Goal: Task Accomplishment & Management: Manage account settings

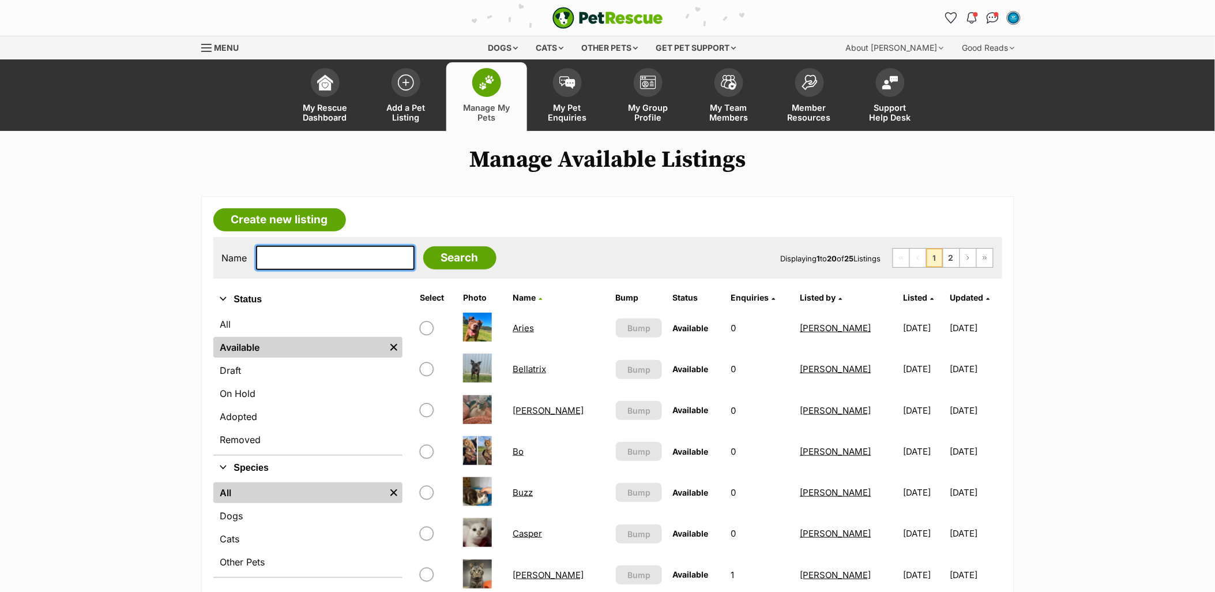
click at [313, 249] on input "text" at bounding box center [335, 258] width 159 height 24
type input "twis"
click at [423, 246] on input "Search" at bounding box center [459, 257] width 73 height 23
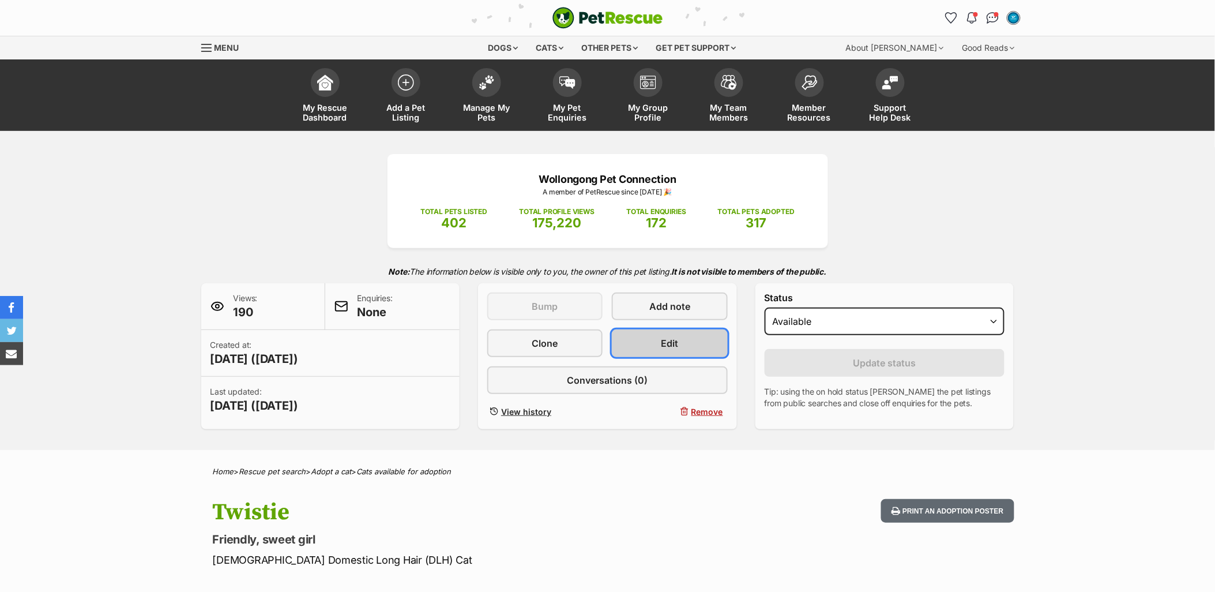
click at [700, 344] on link "Edit" at bounding box center [669, 343] width 115 height 28
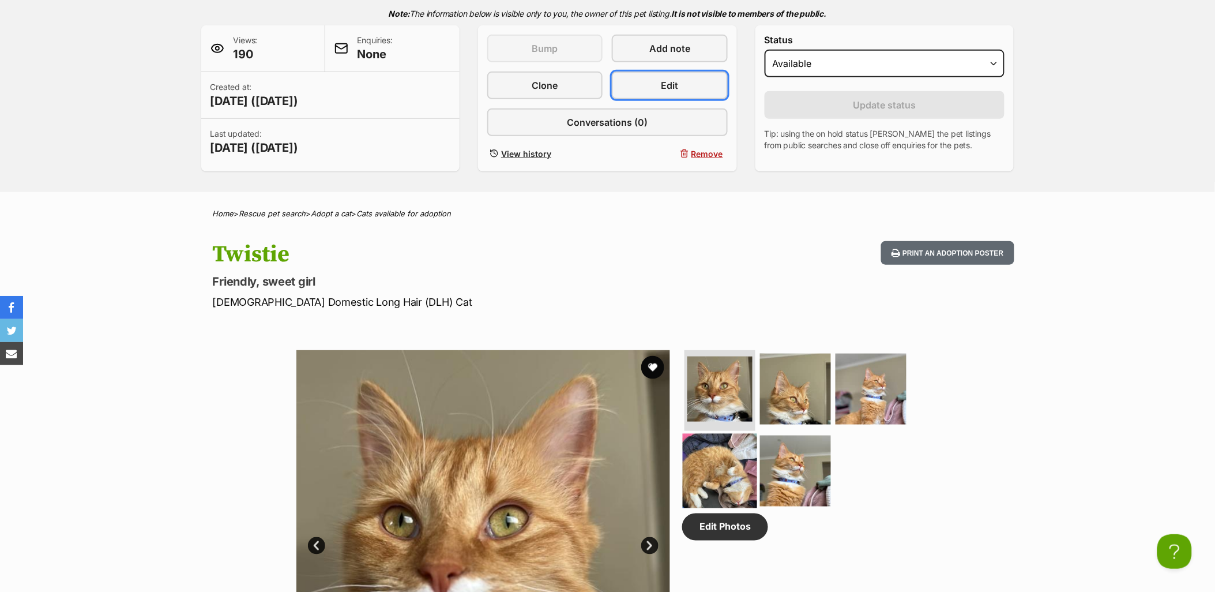
scroll to position [320, 0]
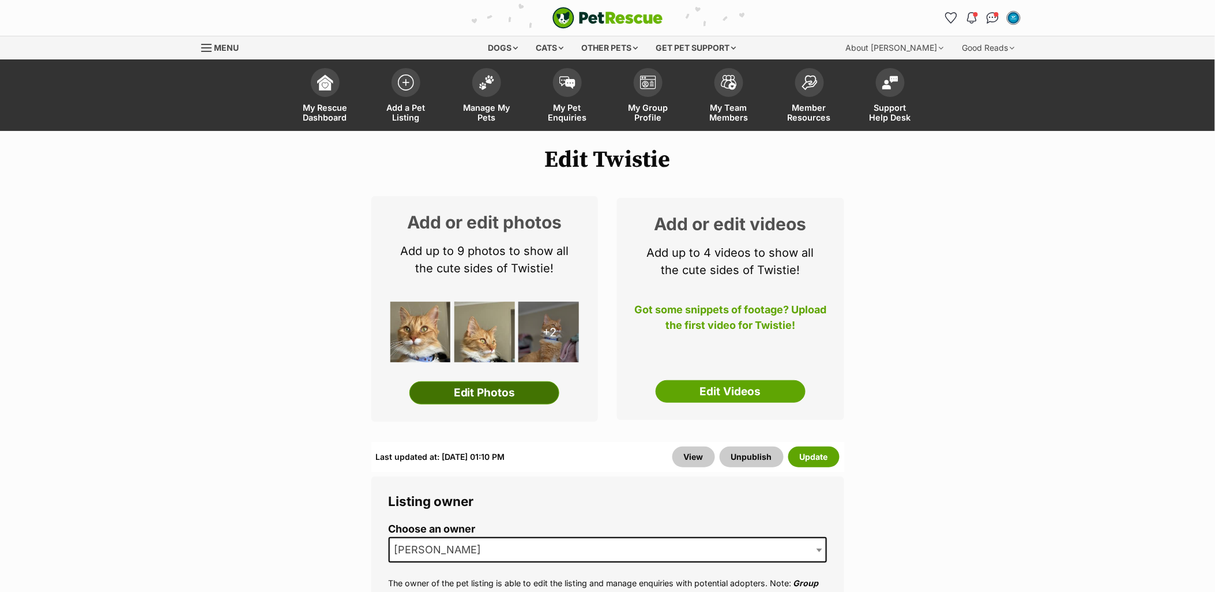
click at [512, 393] on link "Edit Photos" at bounding box center [485, 392] width 150 height 23
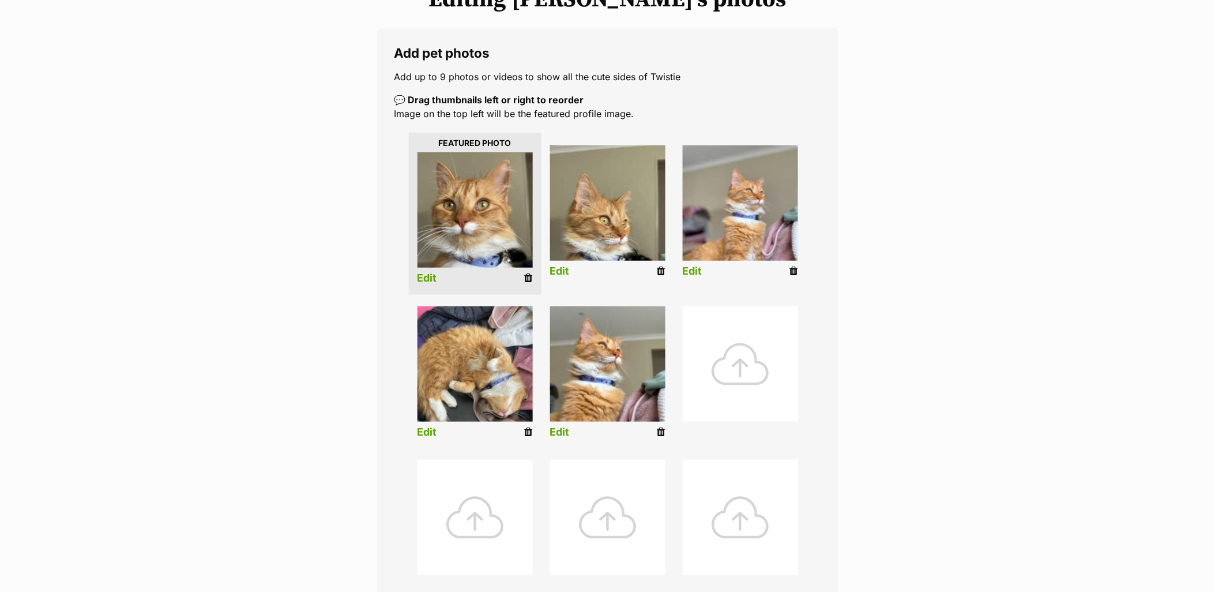
scroll to position [192, 0]
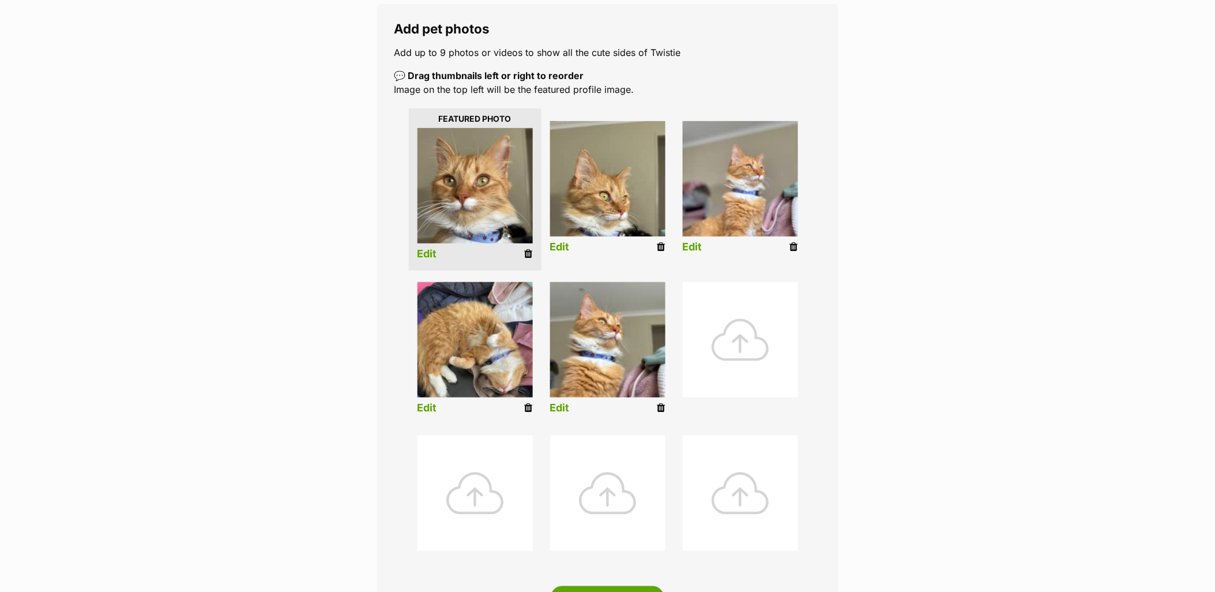
click at [794, 250] on icon at bounding box center [794, 247] width 8 height 10
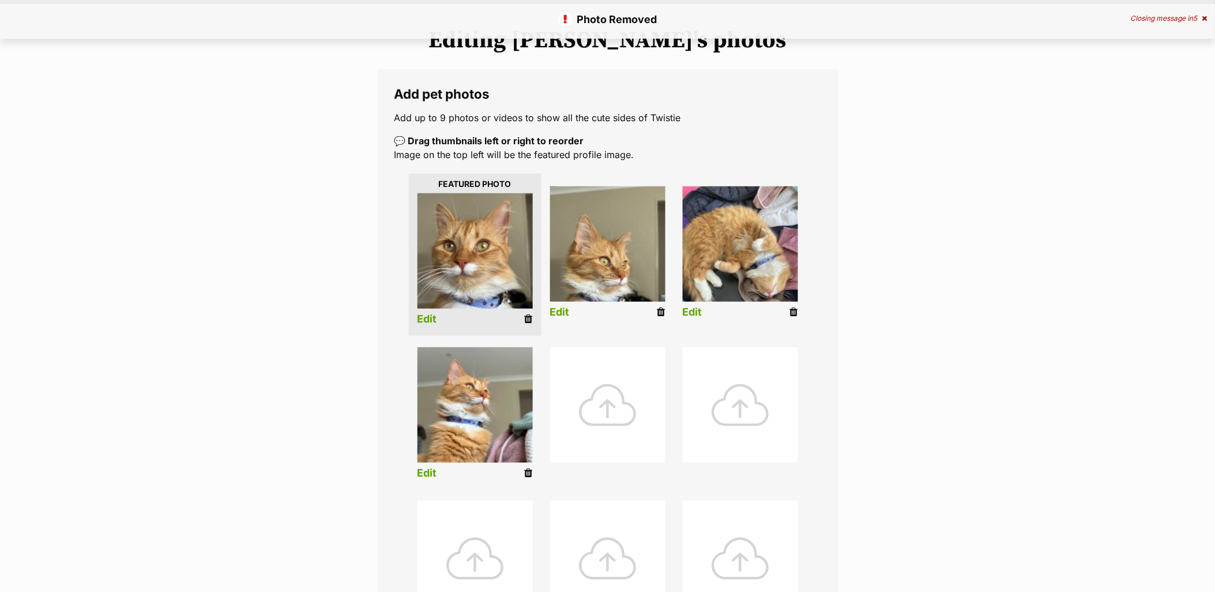
scroll to position [128, 0]
click at [625, 392] on div at bounding box center [607, 403] width 115 height 115
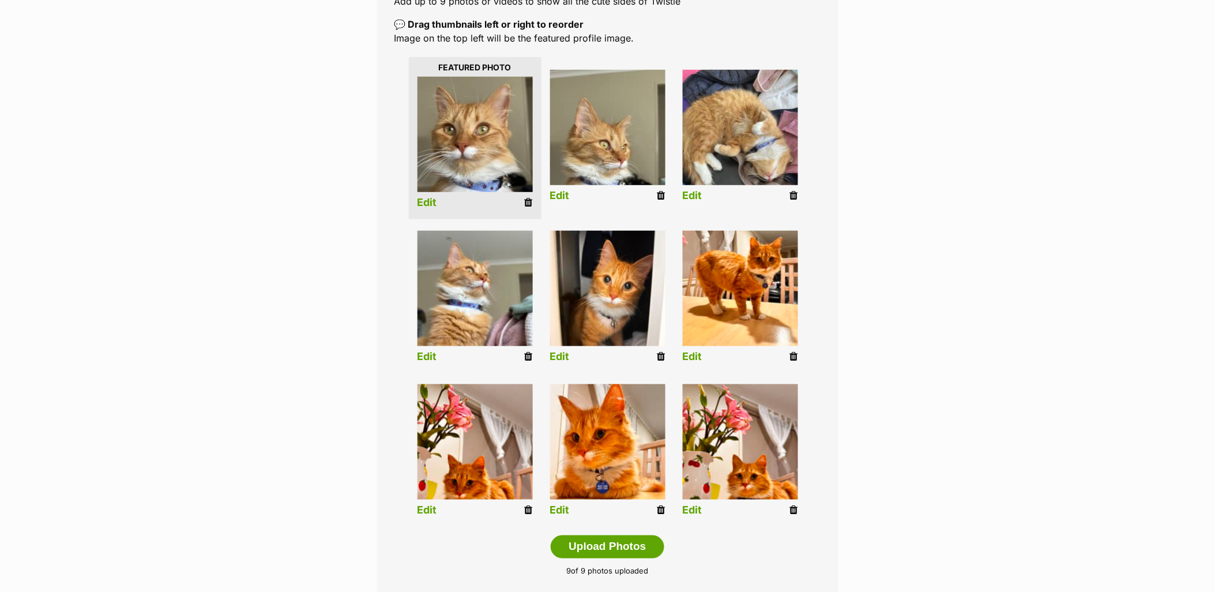
scroll to position [256, 0]
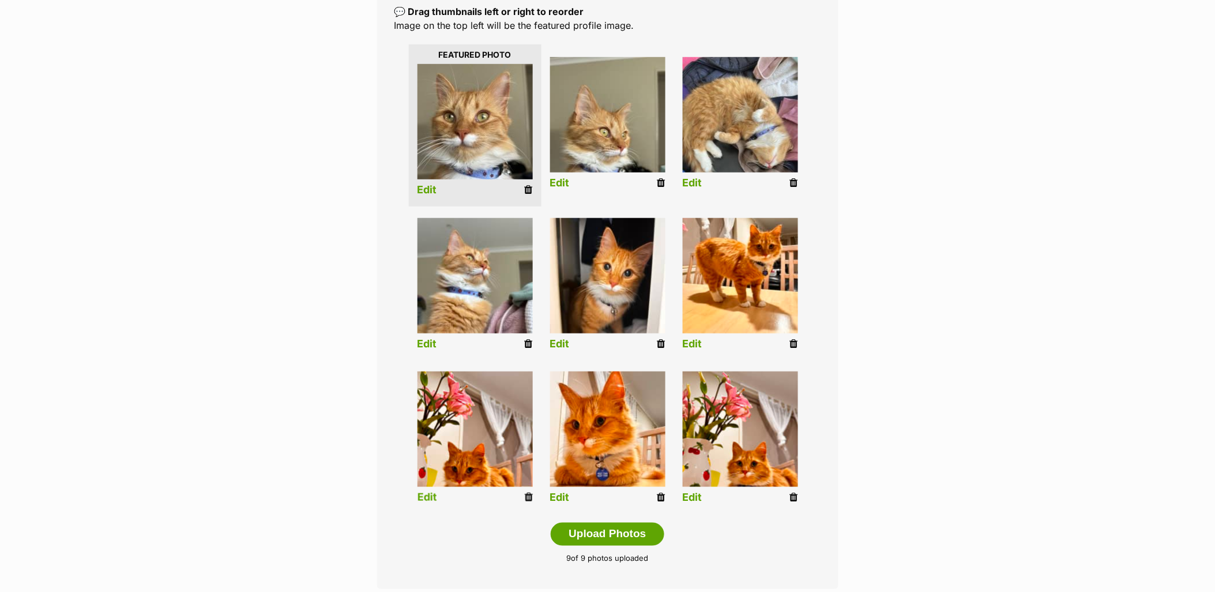
click at [526, 497] on icon at bounding box center [529, 497] width 8 height 10
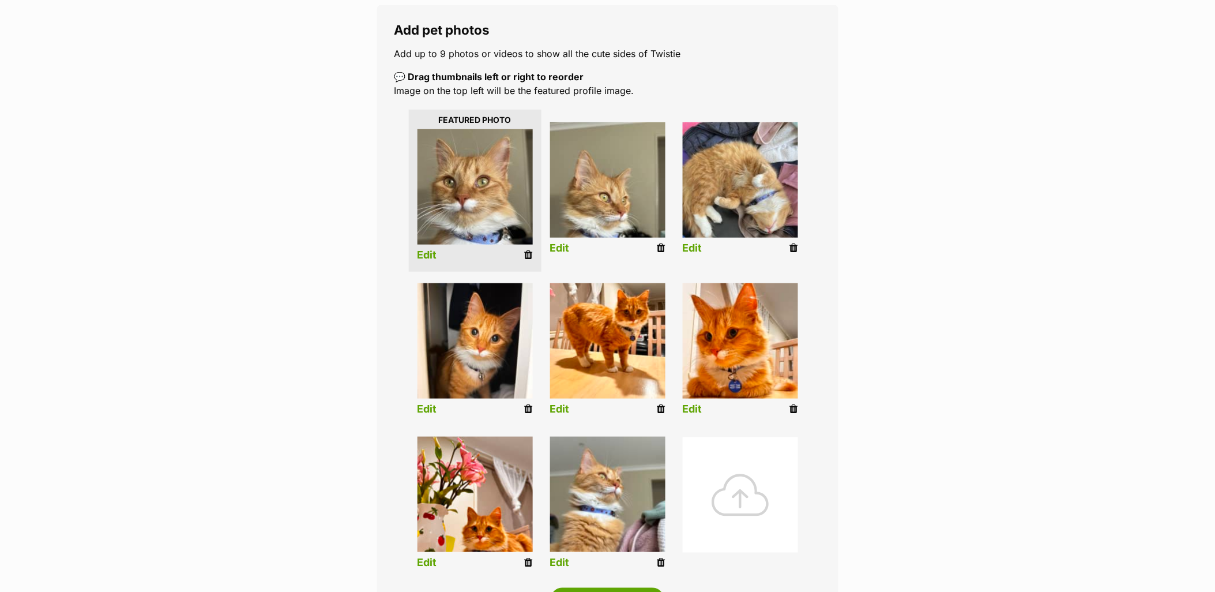
scroll to position [192, 0]
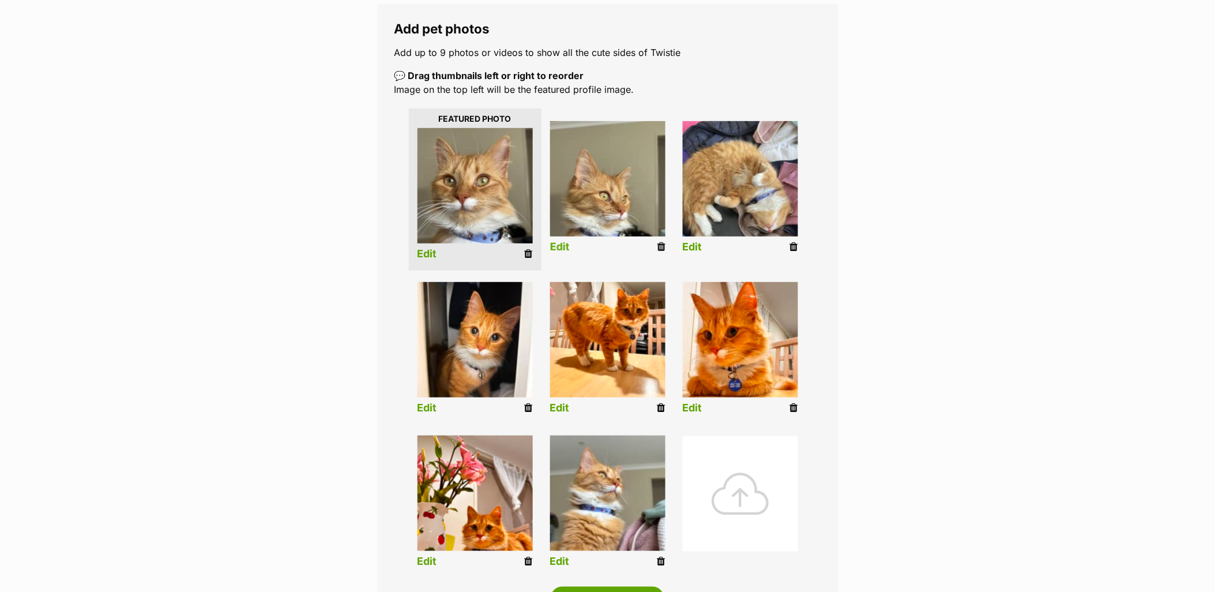
click at [662, 247] on icon at bounding box center [662, 247] width 8 height 10
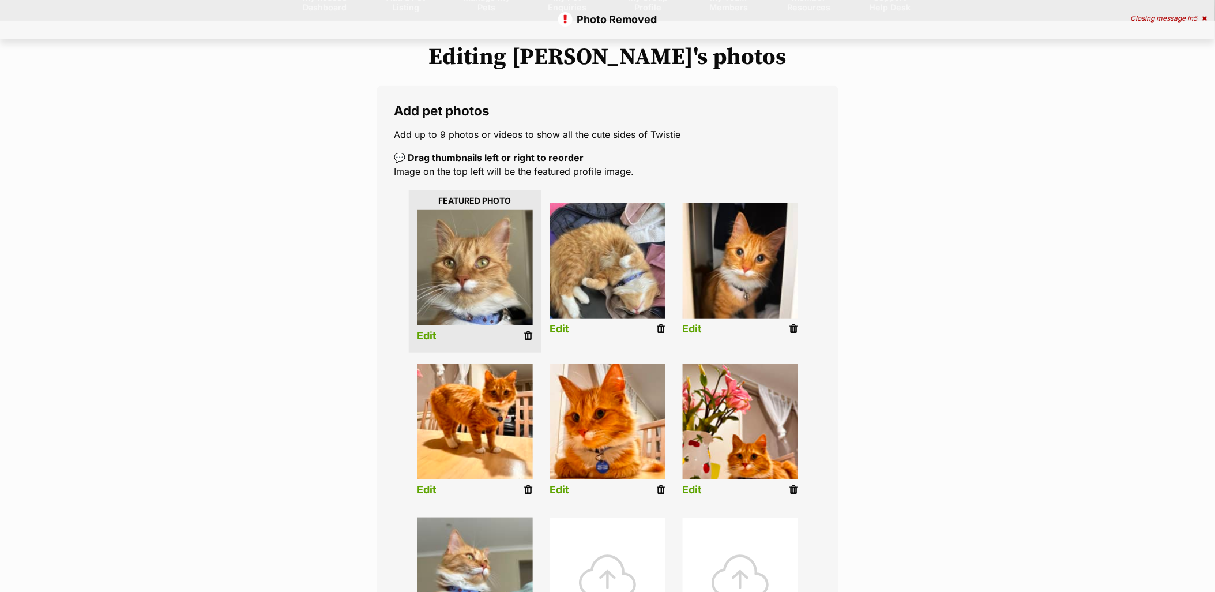
scroll to position [256, 0]
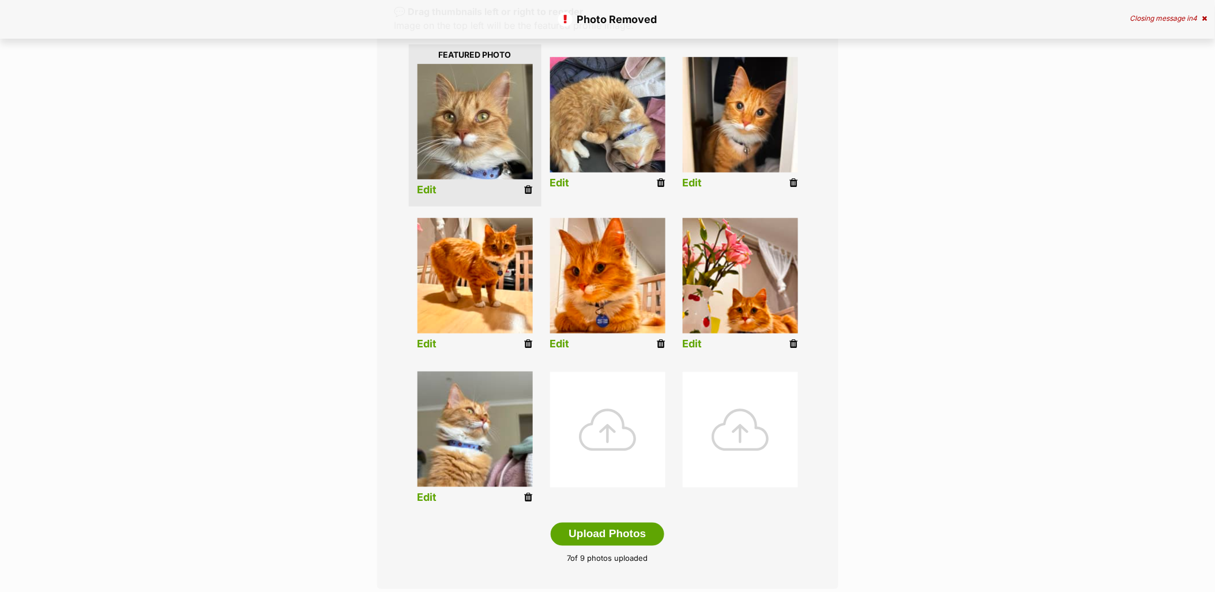
click at [598, 401] on div at bounding box center [607, 429] width 115 height 115
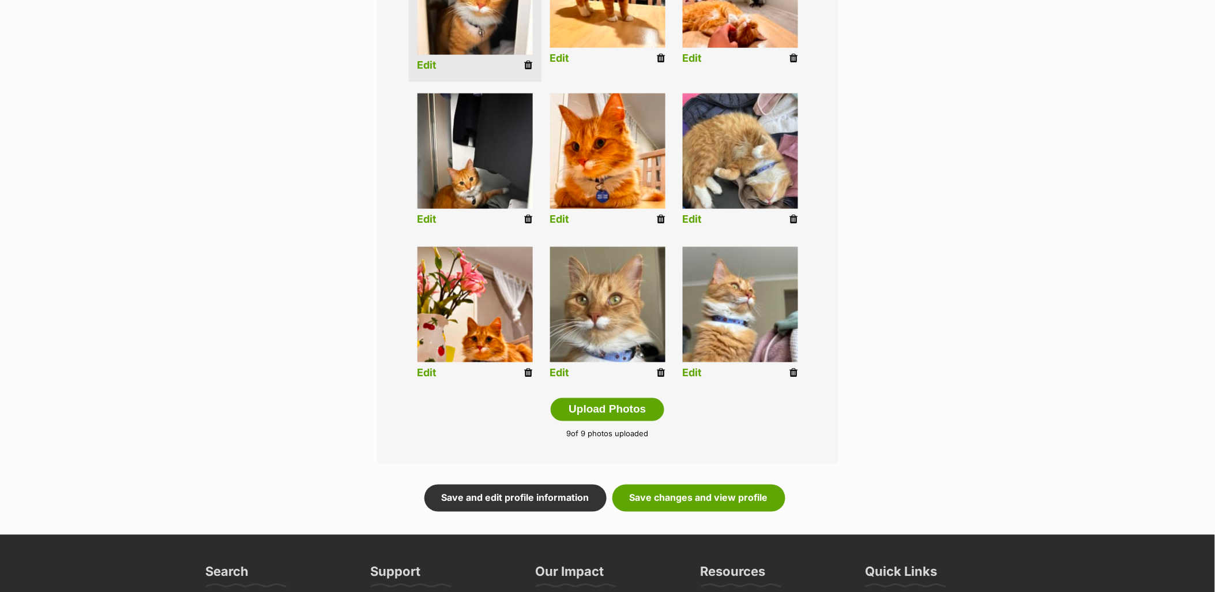
scroll to position [384, 0]
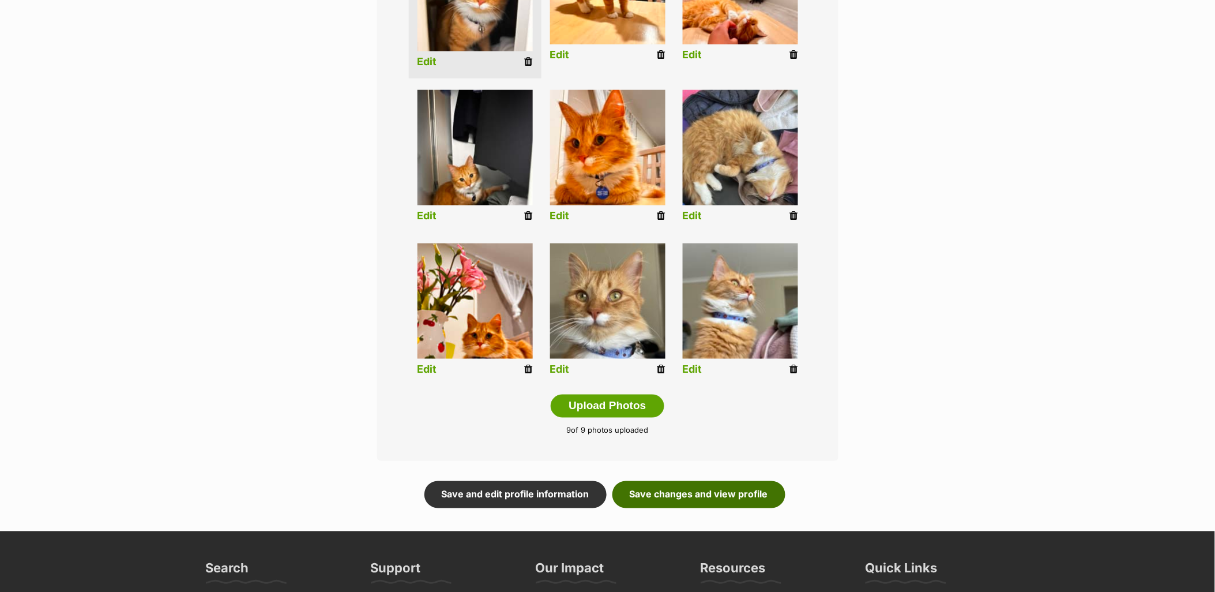
click at [750, 495] on link "Save changes and view profile" at bounding box center [699, 494] width 173 height 27
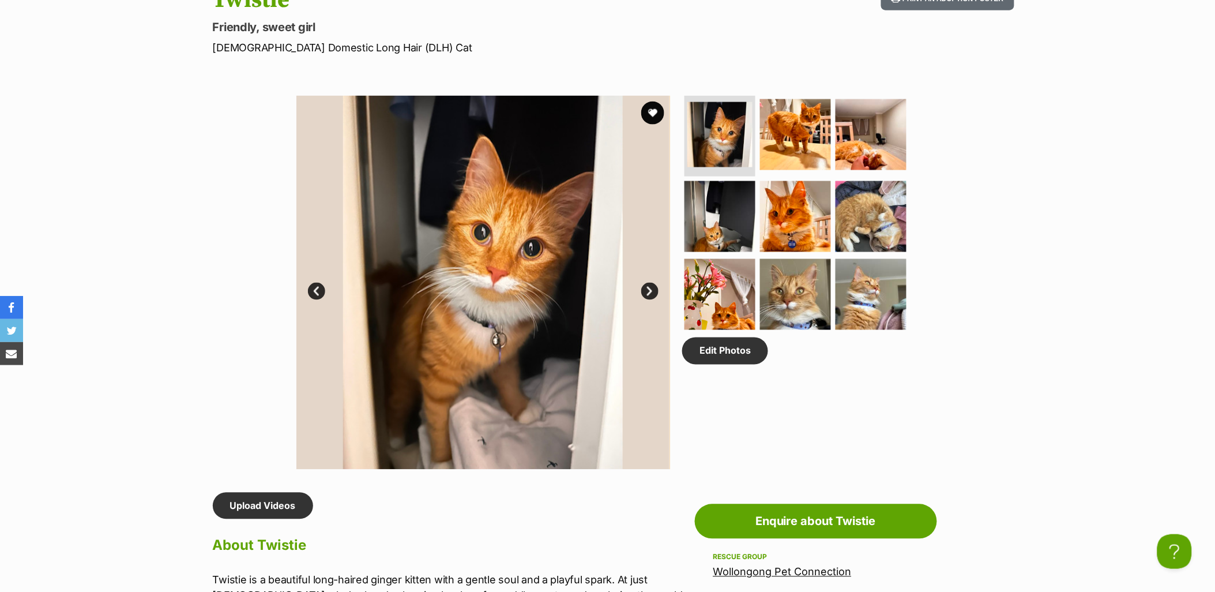
scroll to position [256, 0]
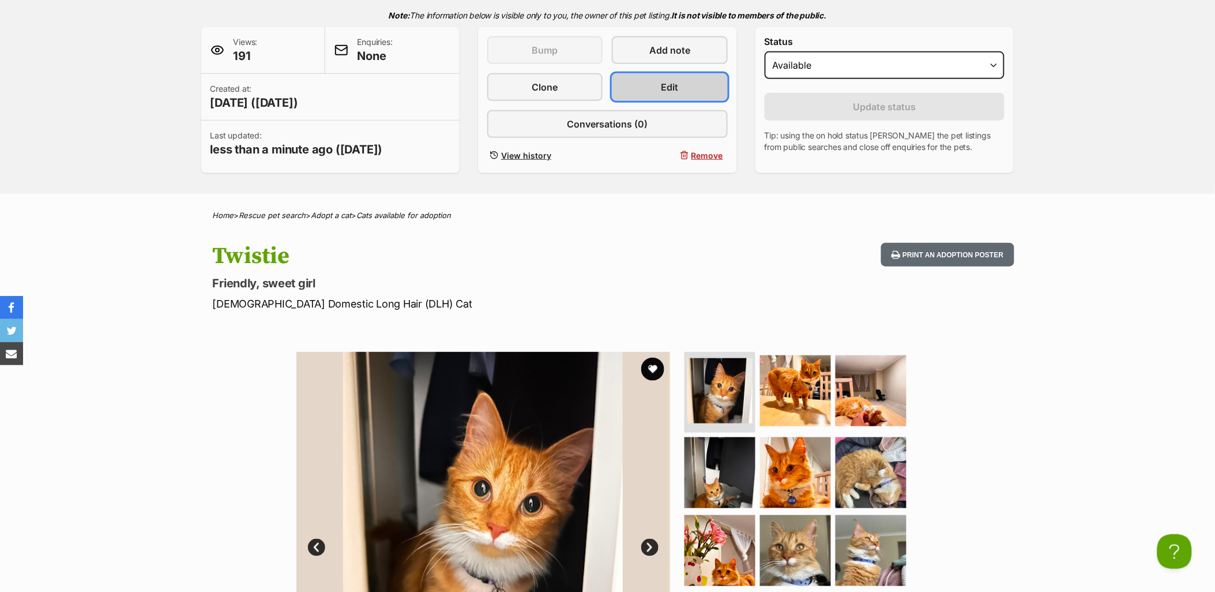
click at [705, 93] on link "Edit" at bounding box center [669, 87] width 115 height 28
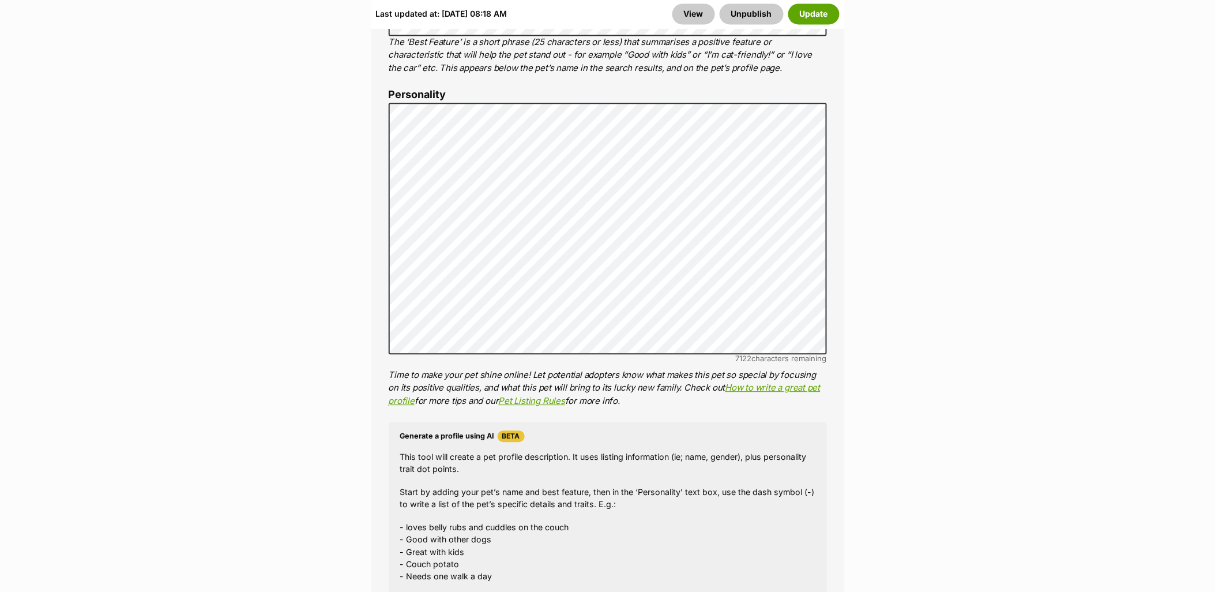
scroll to position [769, 0]
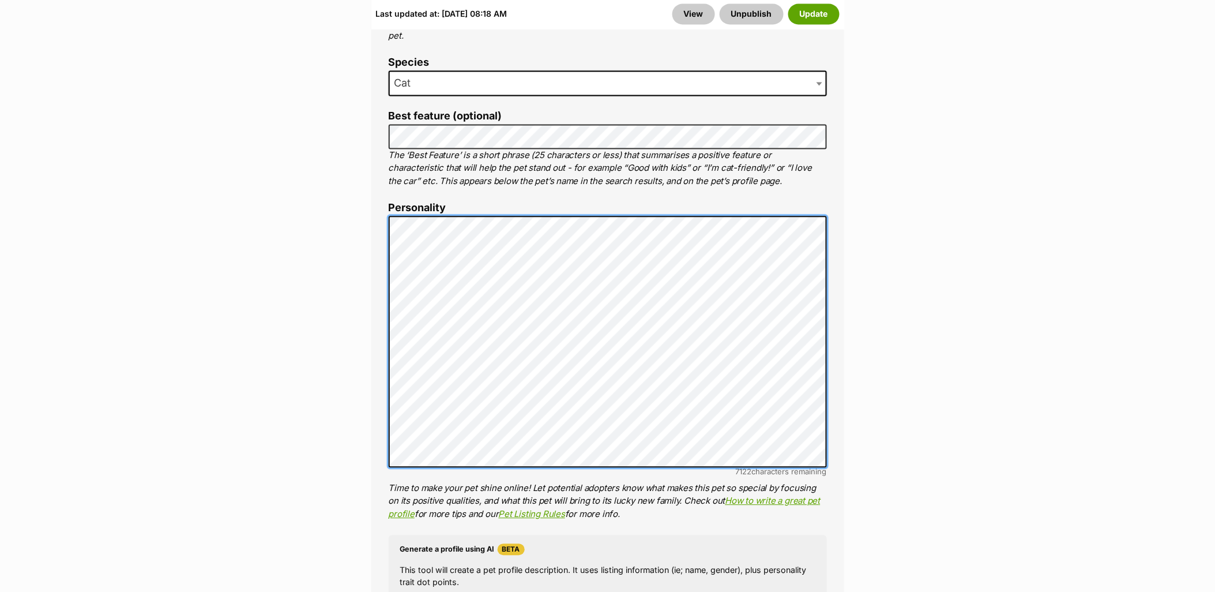
click at [374, 211] on div "About This Pet Name Henlo there, it looks like you might be using the pet name …" at bounding box center [607, 394] width 473 height 963
click at [386, 216] on div "About This Pet Name Henlo there, it looks like you might be using the pet name …" at bounding box center [607, 394] width 473 height 963
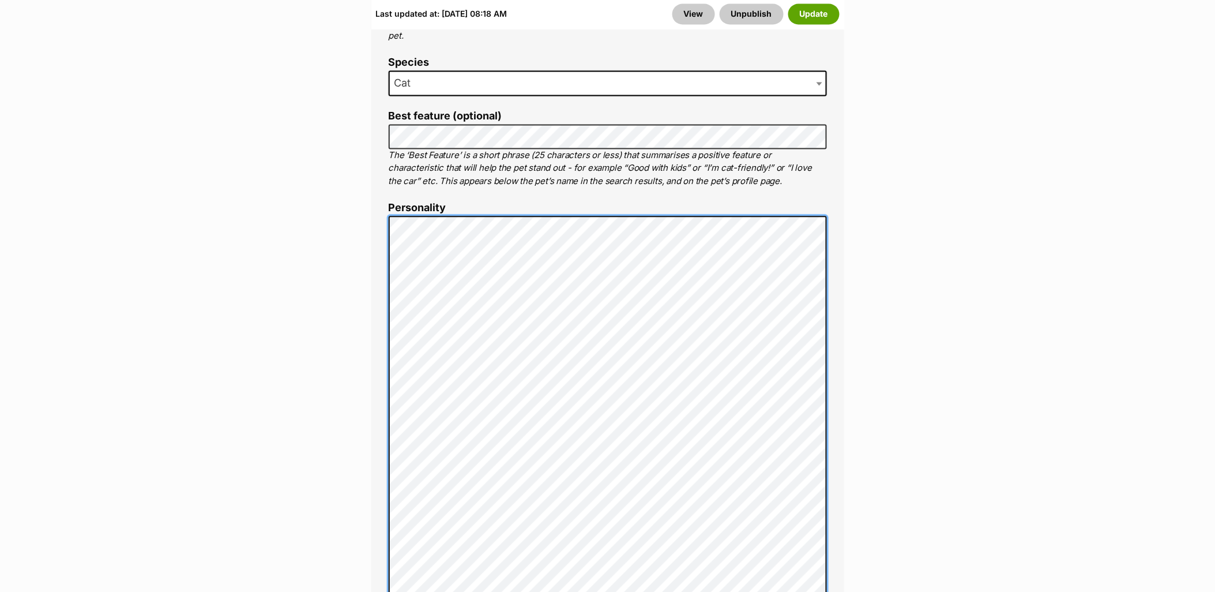
click at [375, 330] on div "About This Pet Name Henlo there, it looks like you might be using the pet name …" at bounding box center [607, 478] width 473 height 1130
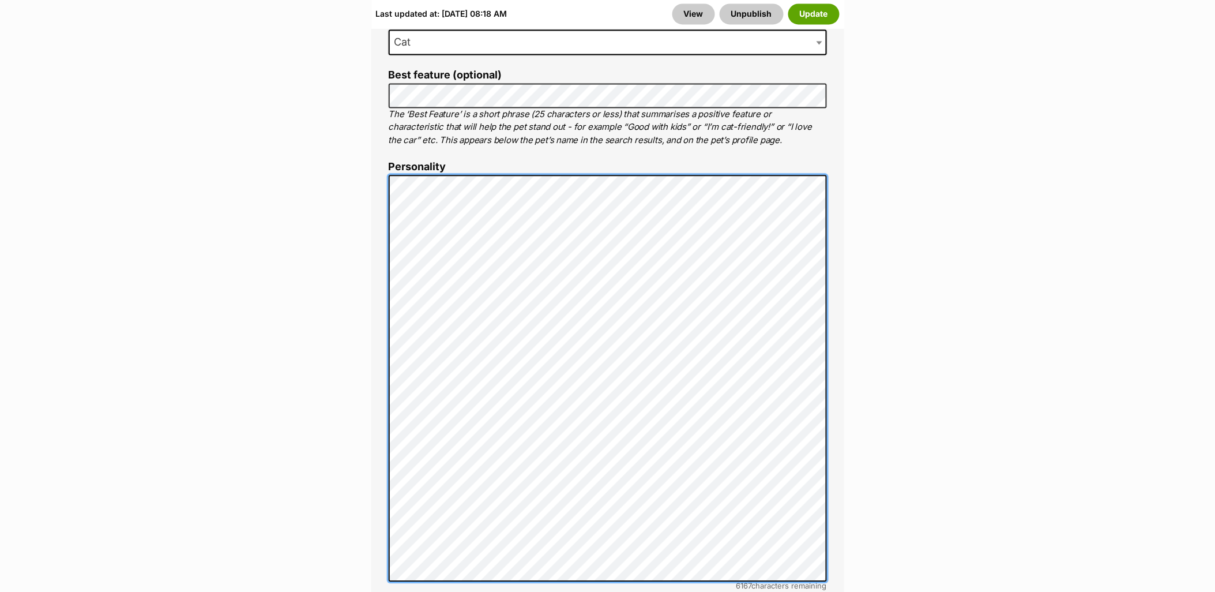
scroll to position [833, 0]
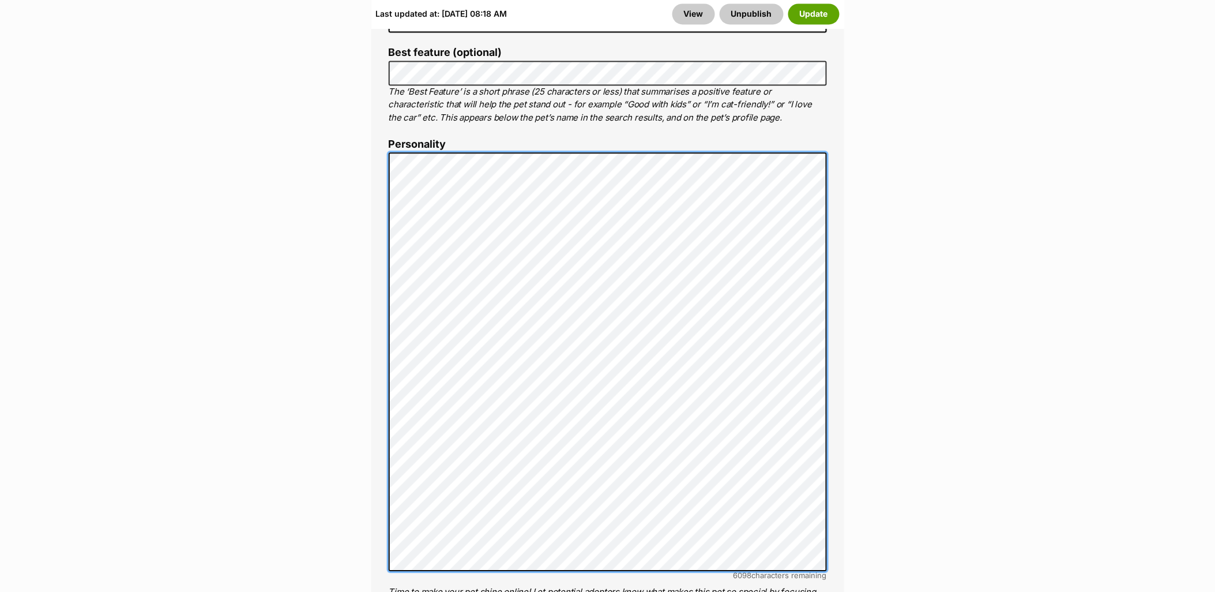
click at [372, 273] on div "About This Pet Name Henlo there, it looks like you might be using the pet name …" at bounding box center [607, 414] width 473 height 1130
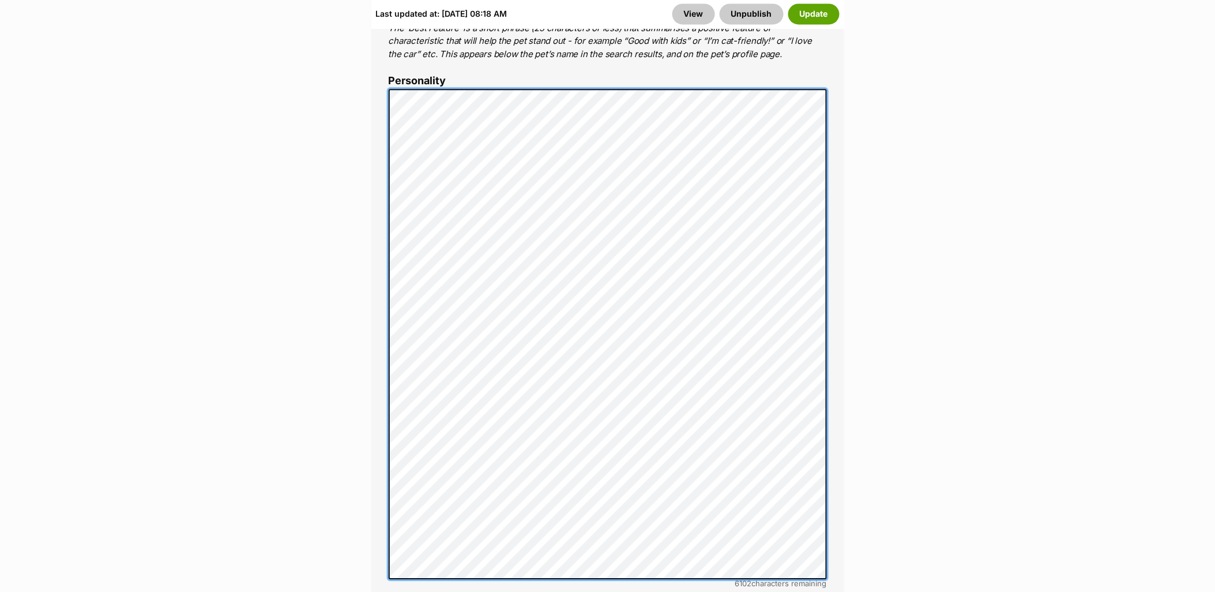
scroll to position [897, 0]
click at [374, 99] on div "About This Pet Name Henlo there, it looks like you might be using the pet name …" at bounding box center [607, 385] width 473 height 1201
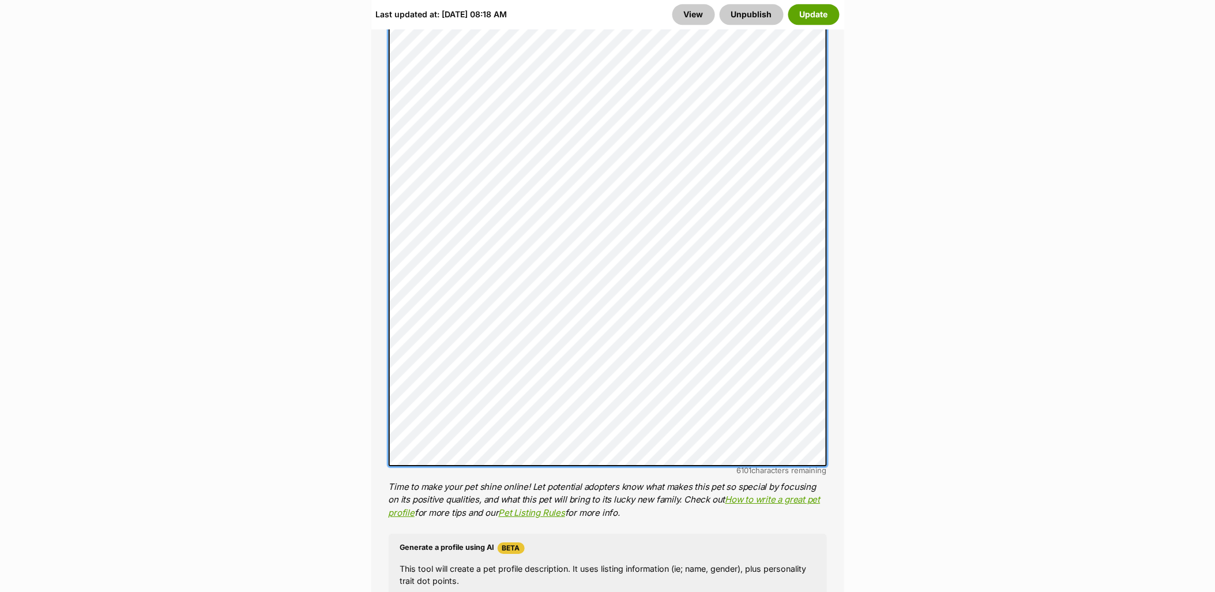
scroll to position [1218, 0]
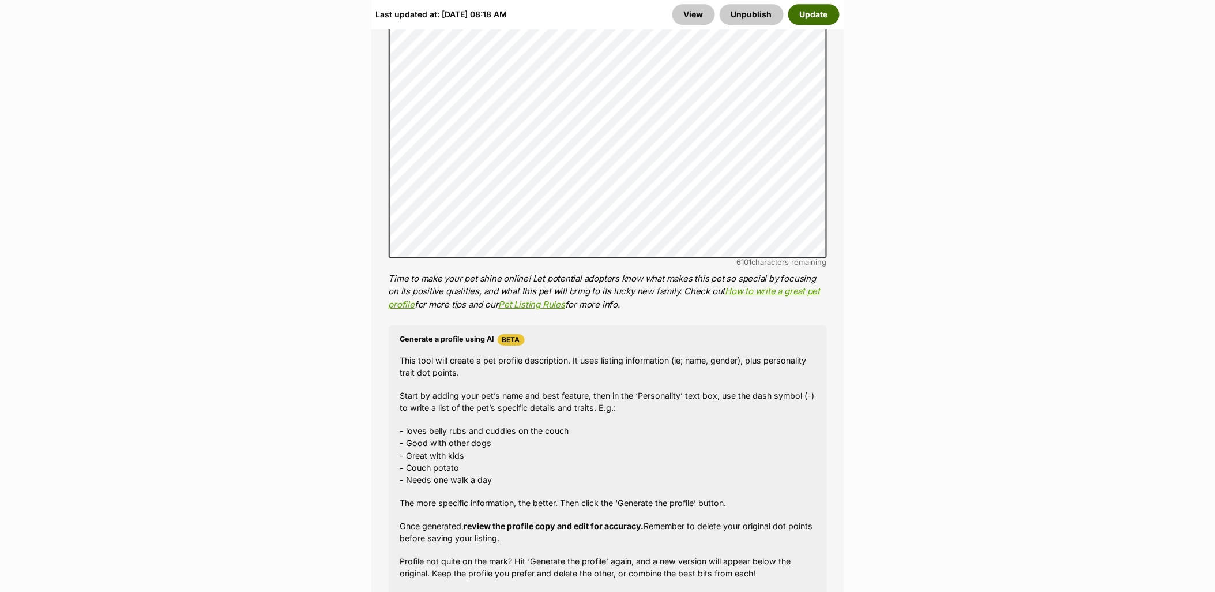
click at [814, 10] on button "Update" at bounding box center [813, 14] width 51 height 21
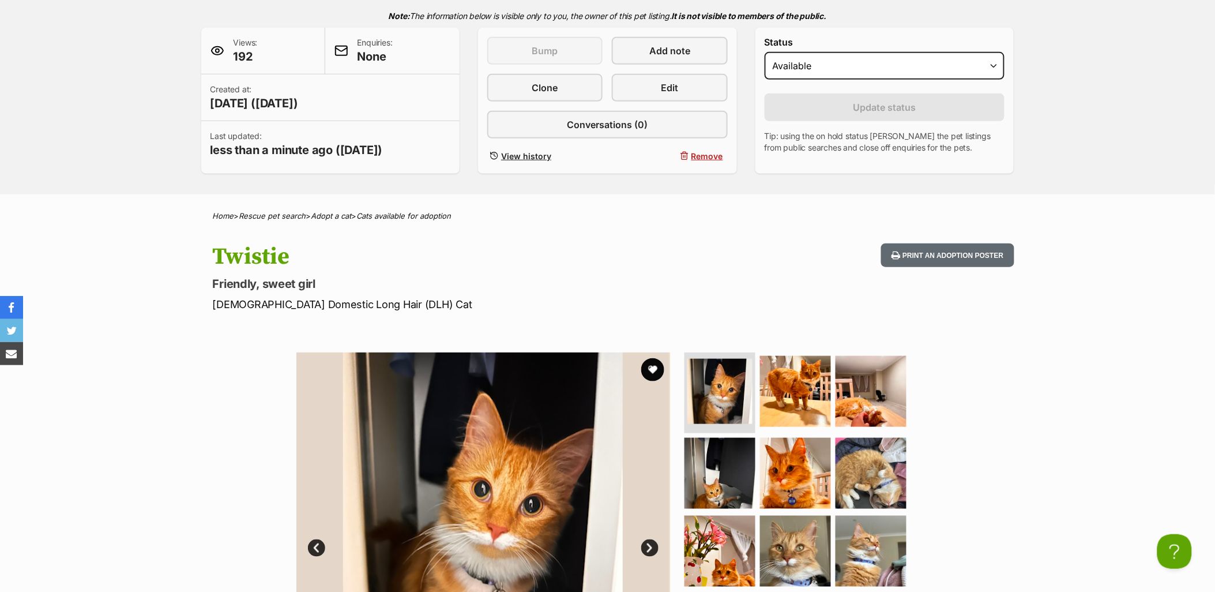
scroll to position [192, 0]
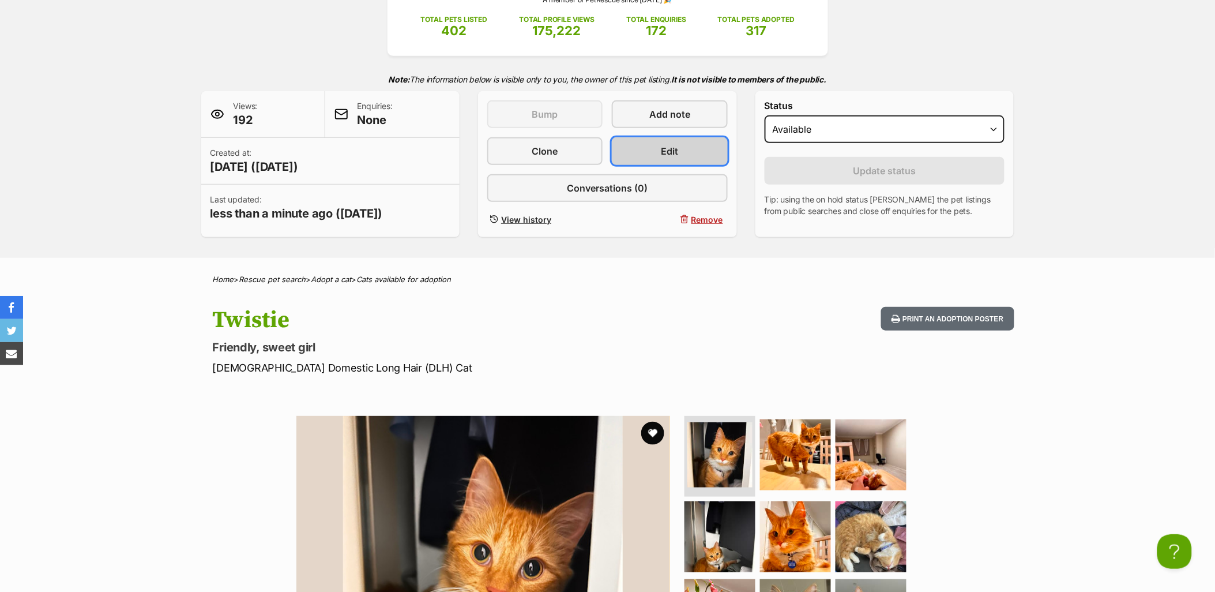
drag, startPoint x: 694, startPoint y: 142, endPoint x: 712, endPoint y: 142, distance: 17.9
click at [694, 142] on link "Edit" at bounding box center [669, 151] width 115 height 28
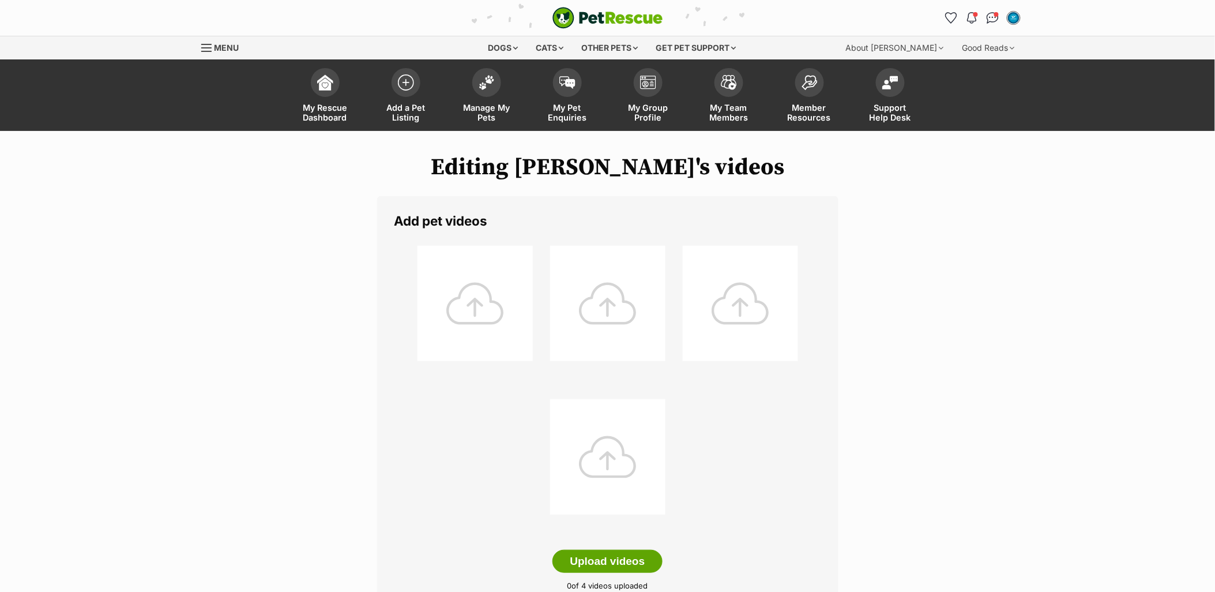
click at [462, 283] on div at bounding box center [475, 303] width 115 height 115
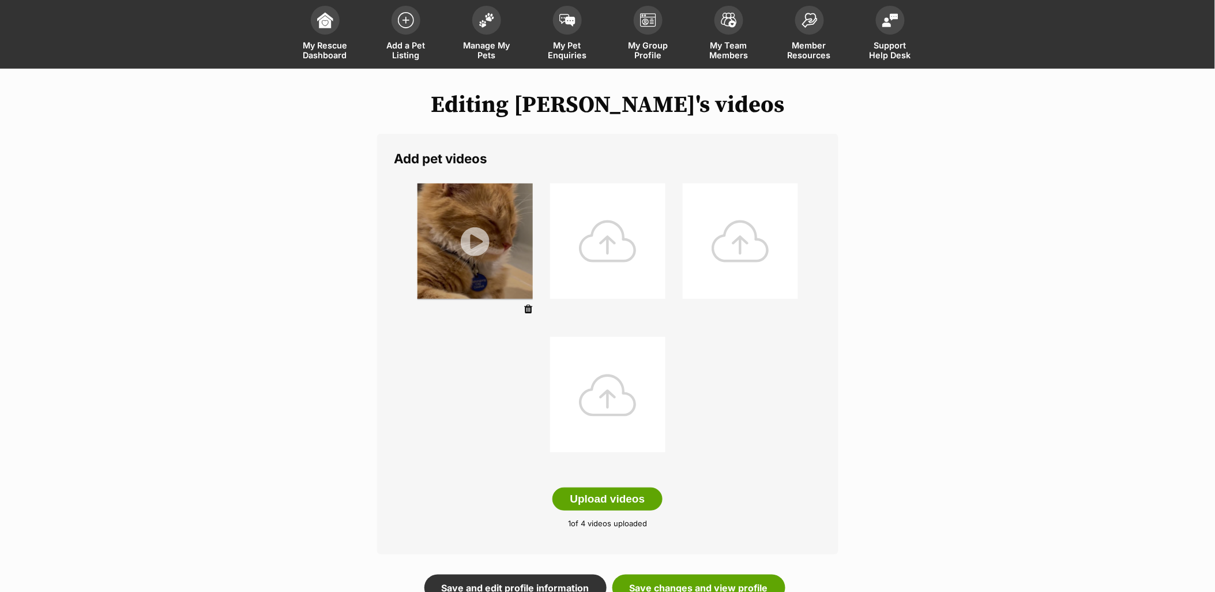
scroll to position [128, 0]
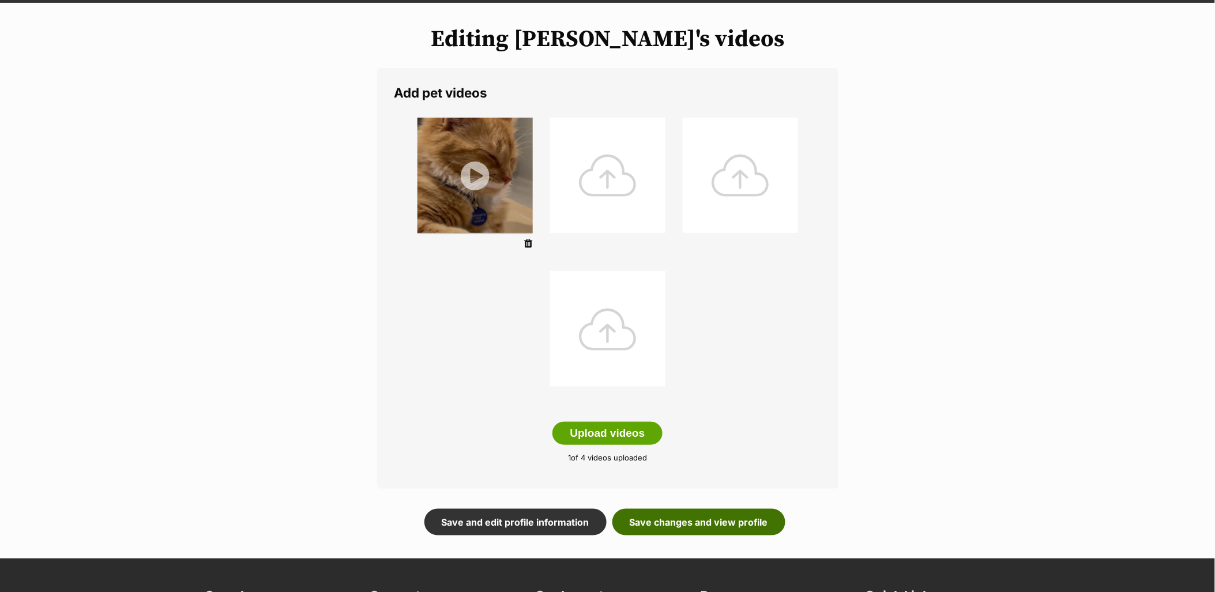
click at [709, 514] on link "Save changes and view profile" at bounding box center [699, 522] width 173 height 27
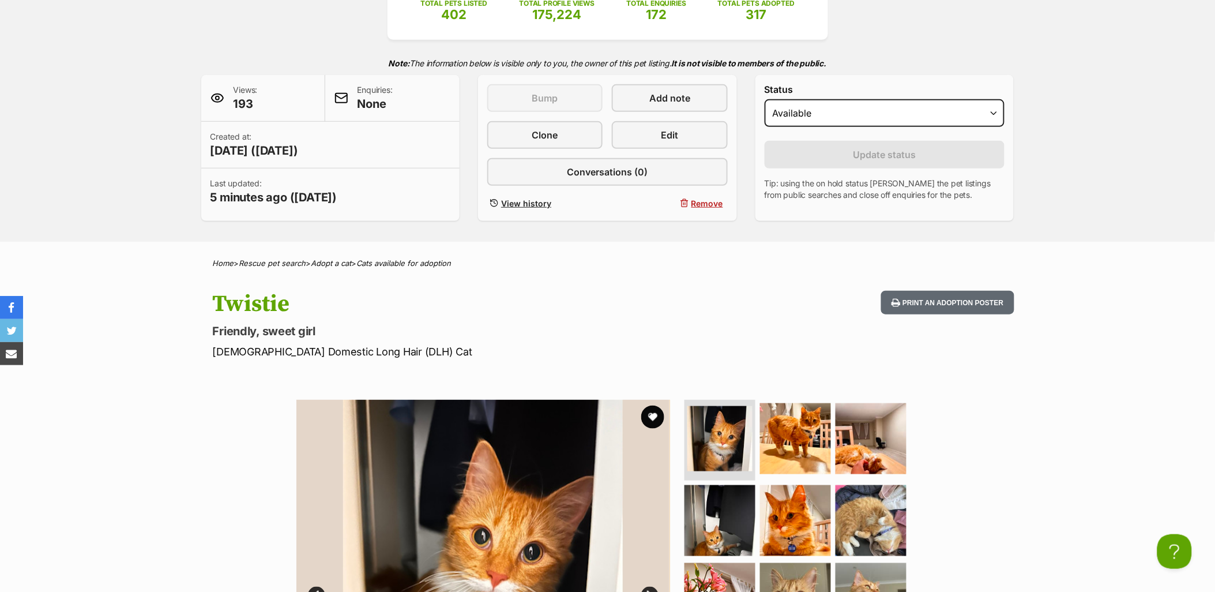
scroll to position [384, 0]
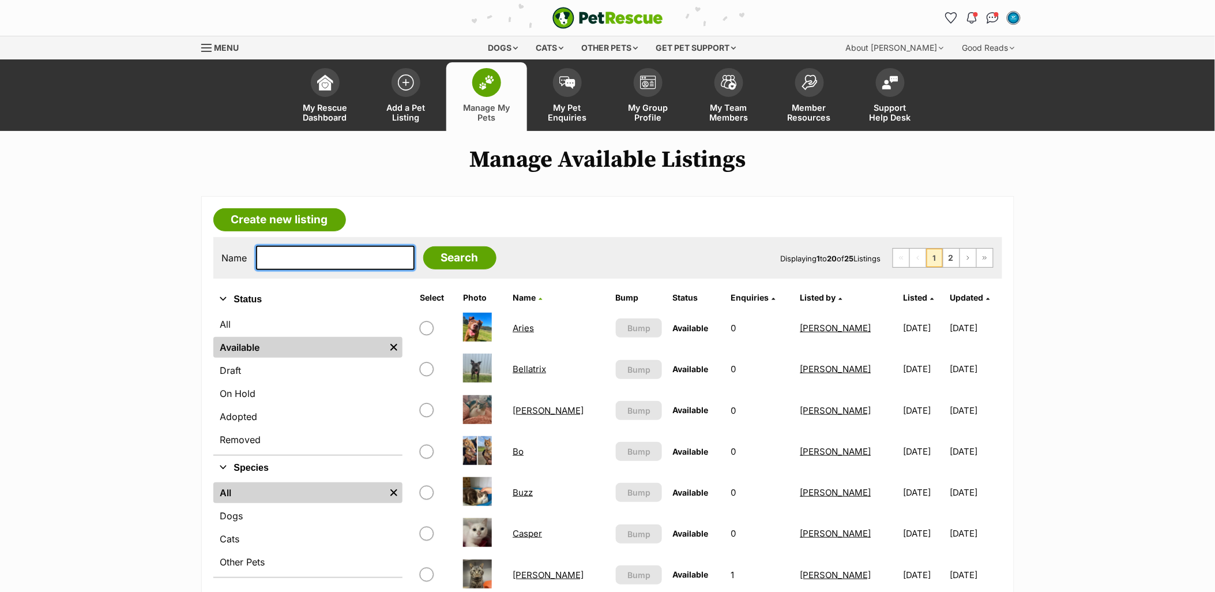
click at [325, 256] on input "text" at bounding box center [335, 258] width 159 height 24
type input "owan"
click at [423, 246] on input "Search" at bounding box center [459, 257] width 73 height 23
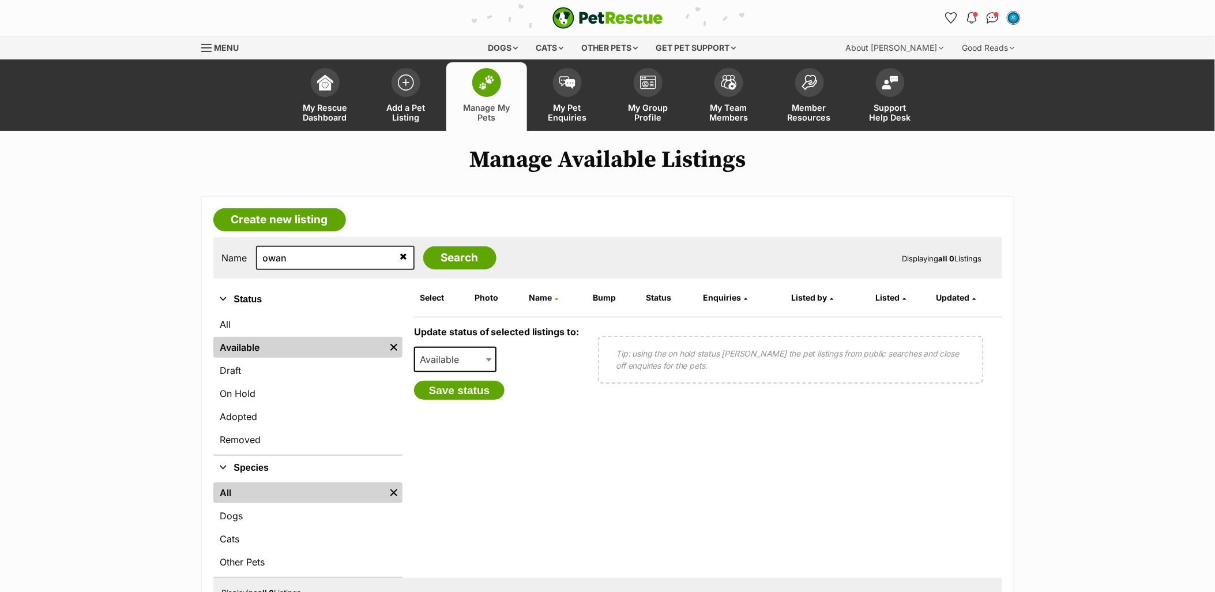
click at [400, 254] on icon at bounding box center [403, 255] width 7 height 9
click at [506, 106] on span "Manage My Pets" at bounding box center [487, 113] width 52 height 20
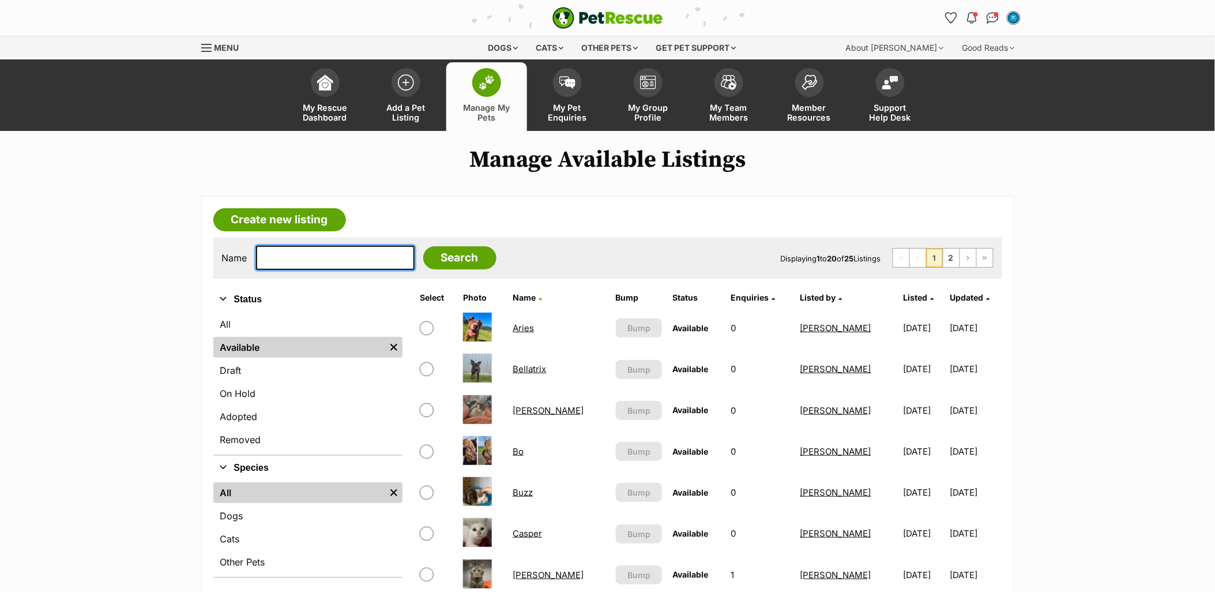
click at [338, 254] on input "text" at bounding box center [335, 258] width 159 height 24
type input "ro"
click at [423, 246] on input "Search" at bounding box center [459, 257] width 73 height 23
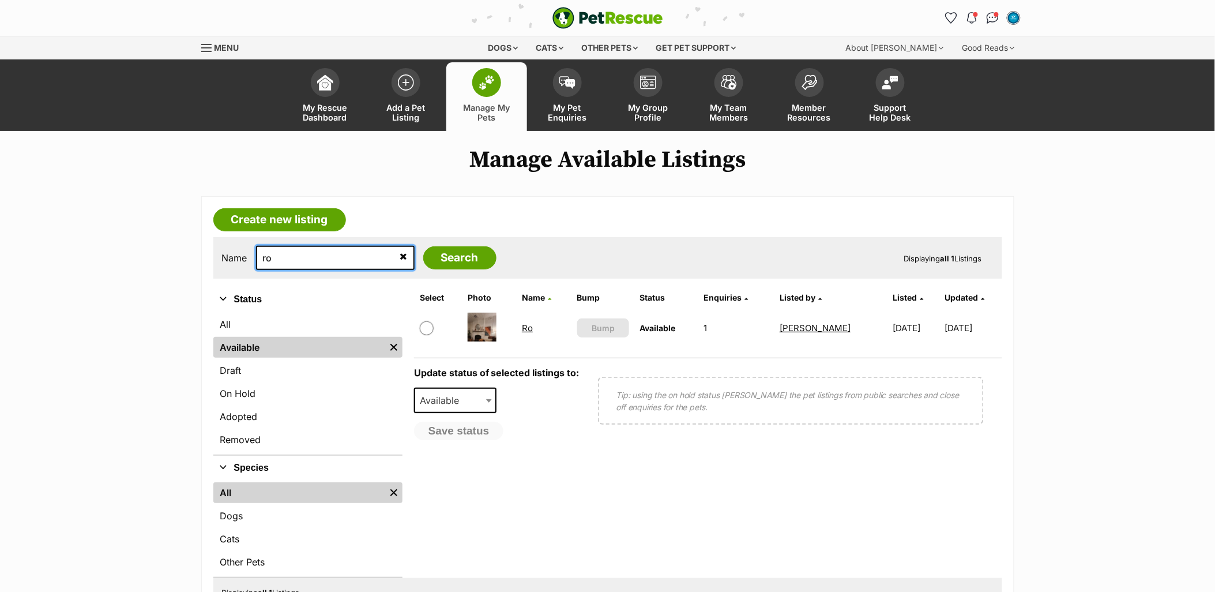
drag, startPoint x: 310, startPoint y: 265, endPoint x: 260, endPoint y: 256, distance: 50.5
click at [260, 256] on input "ro" at bounding box center [335, 258] width 159 height 24
type input "rose"
click at [423, 246] on input "Search" at bounding box center [459, 257] width 73 height 23
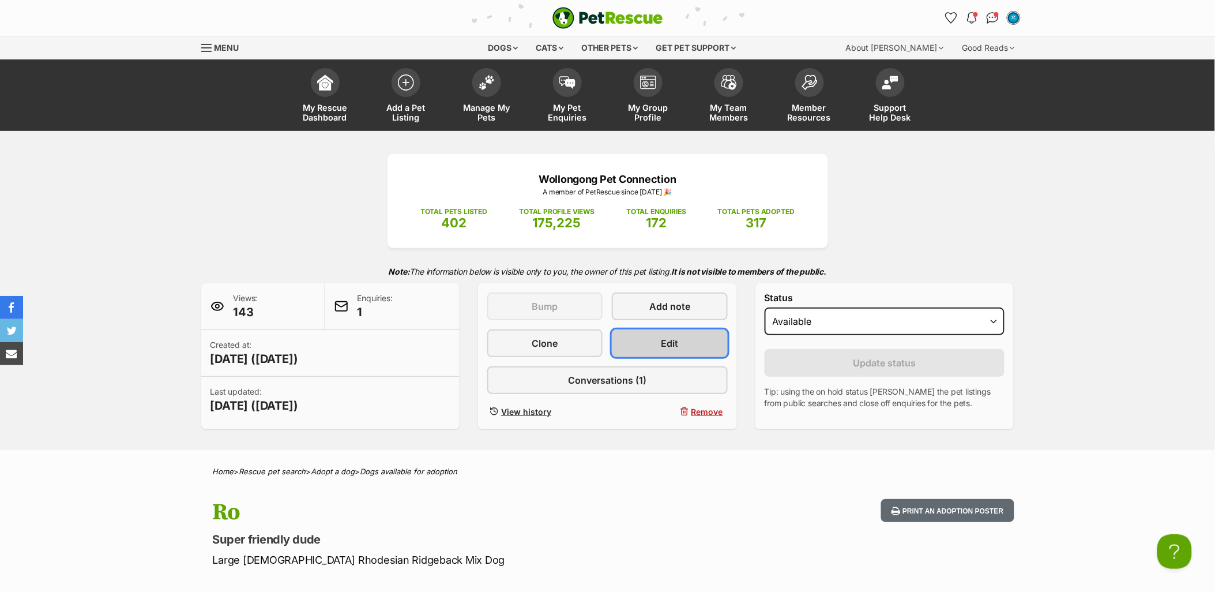
click at [676, 348] on span "Edit" at bounding box center [670, 343] width 17 height 14
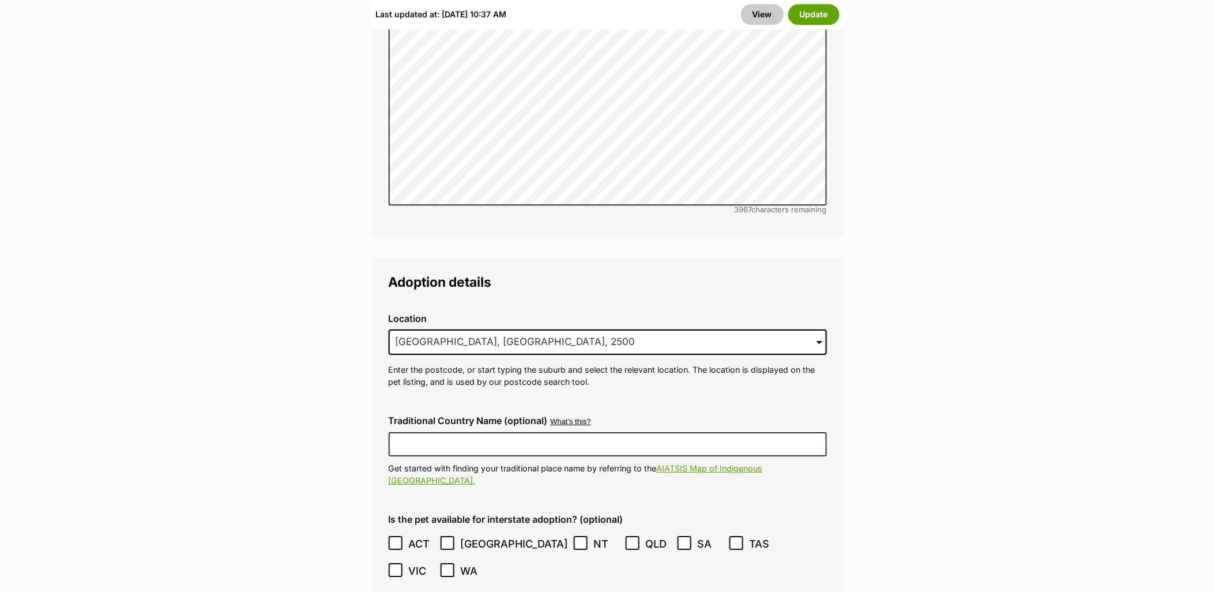
scroll to position [2819, 0]
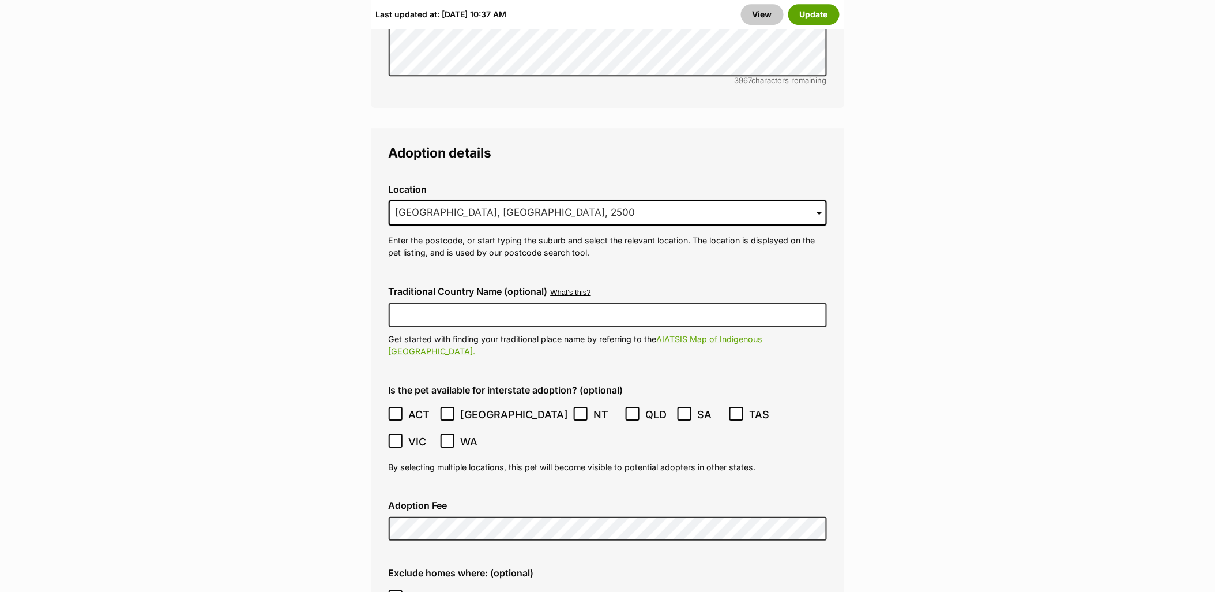
click at [813, 3] on div "Last updated at: Thu, 18 Sep, 10:37 AM View Update" at bounding box center [607, 14] width 473 height 30
click at [815, 15] on button "Update" at bounding box center [813, 14] width 51 height 21
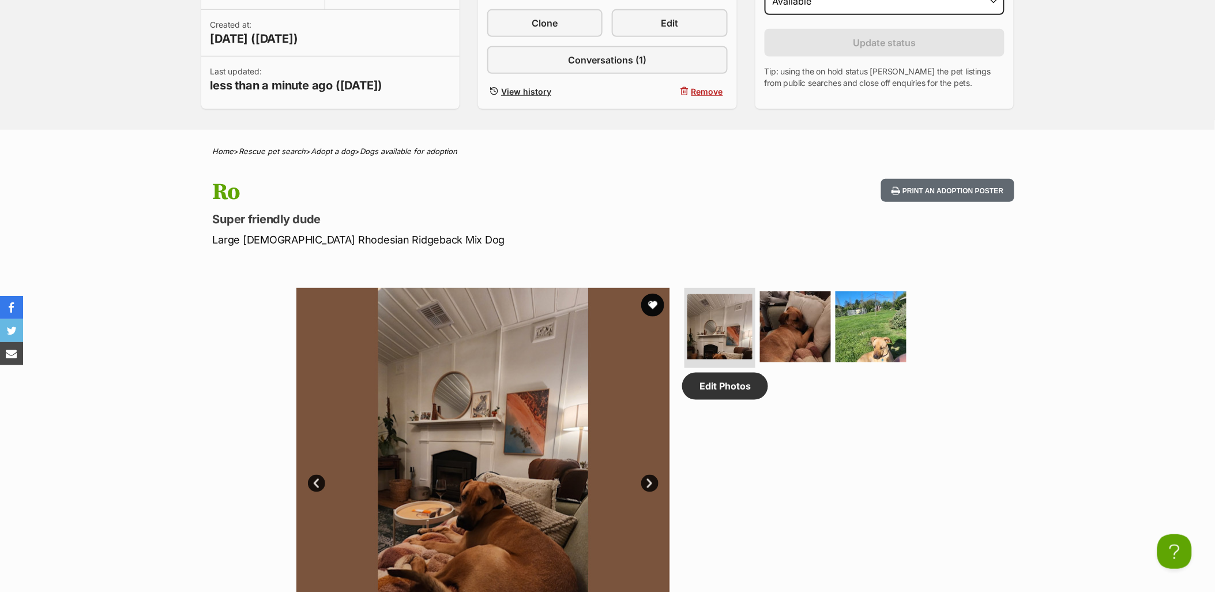
scroll to position [512, 0]
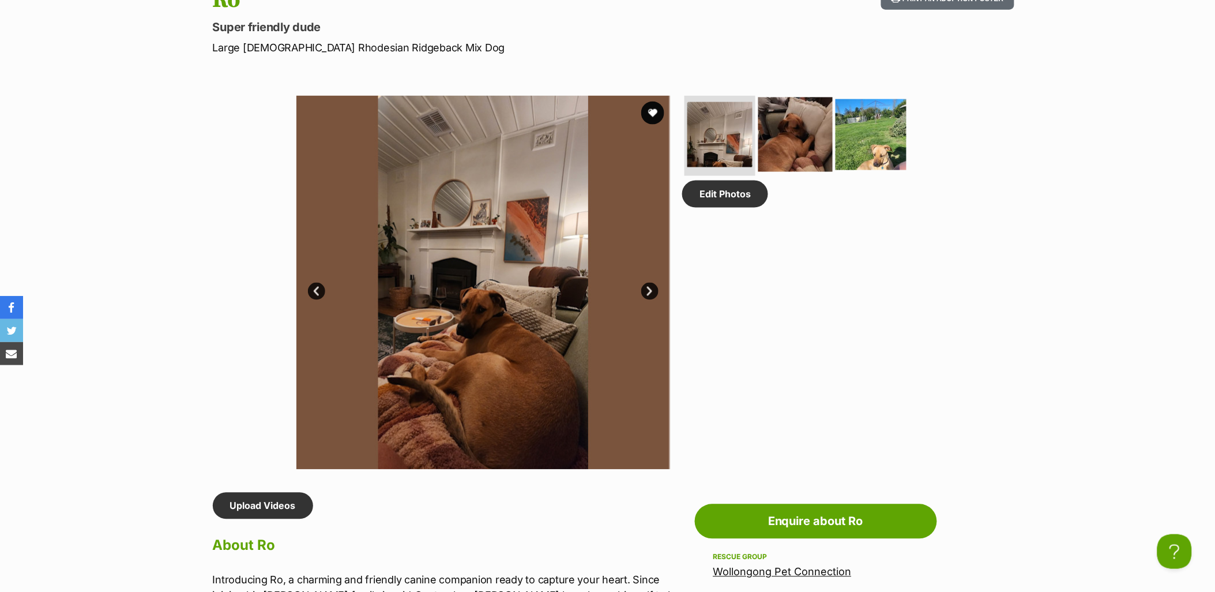
click at [800, 118] on img at bounding box center [795, 134] width 74 height 74
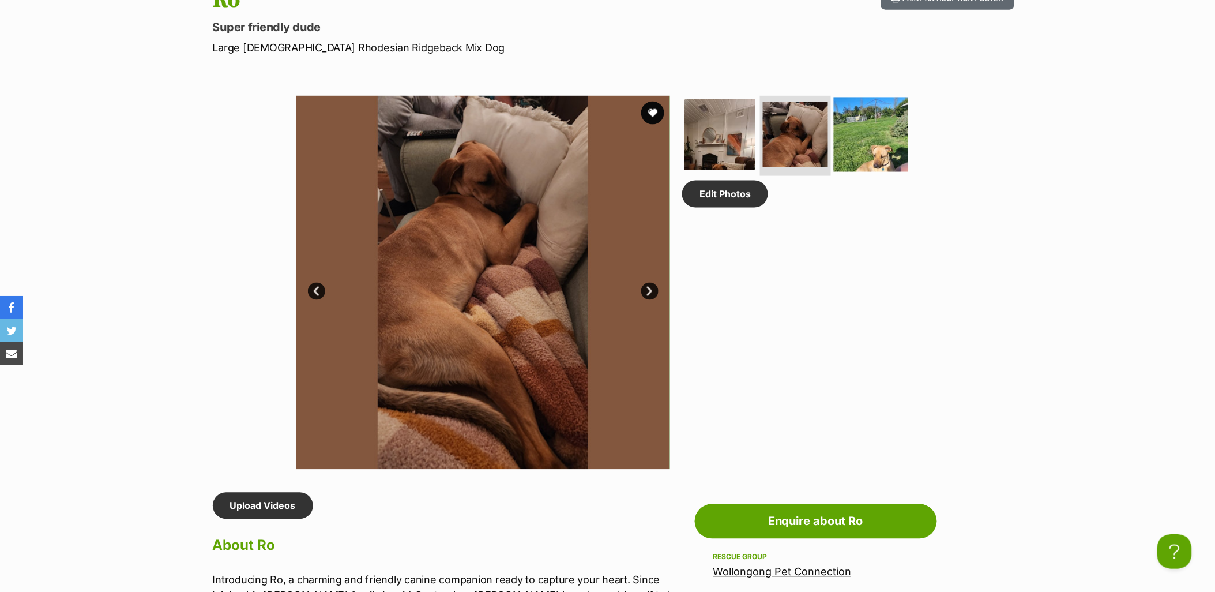
click at [880, 134] on img at bounding box center [871, 134] width 74 height 74
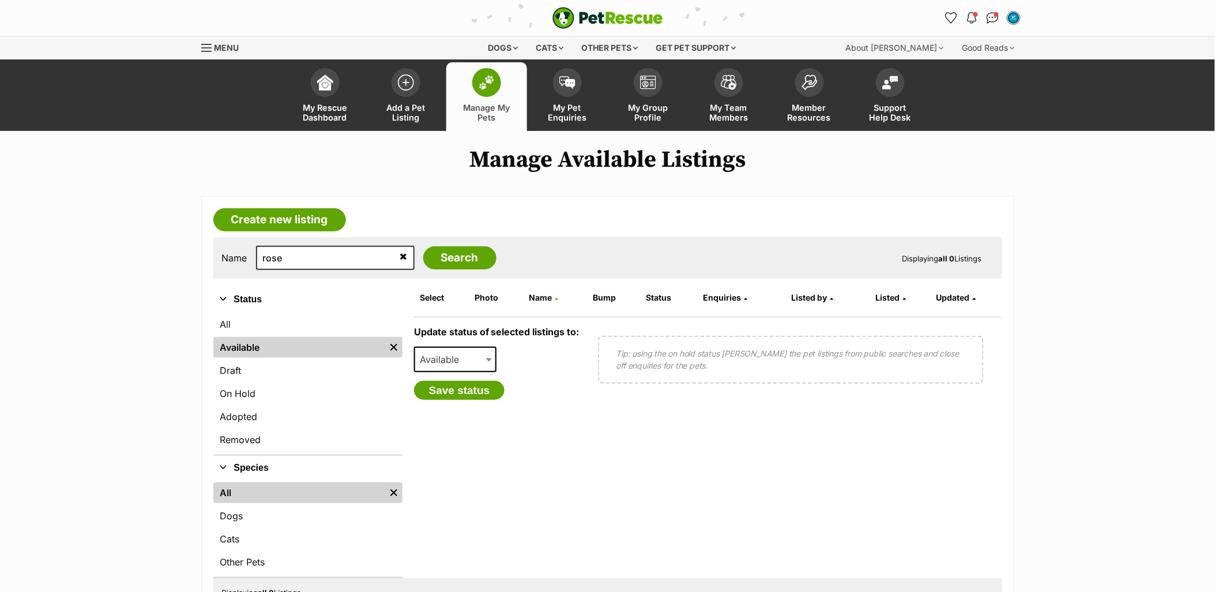
click at [400, 255] on icon at bounding box center [403, 255] width 7 height 9
click at [499, 95] on link "Manage My Pets" at bounding box center [486, 96] width 81 height 69
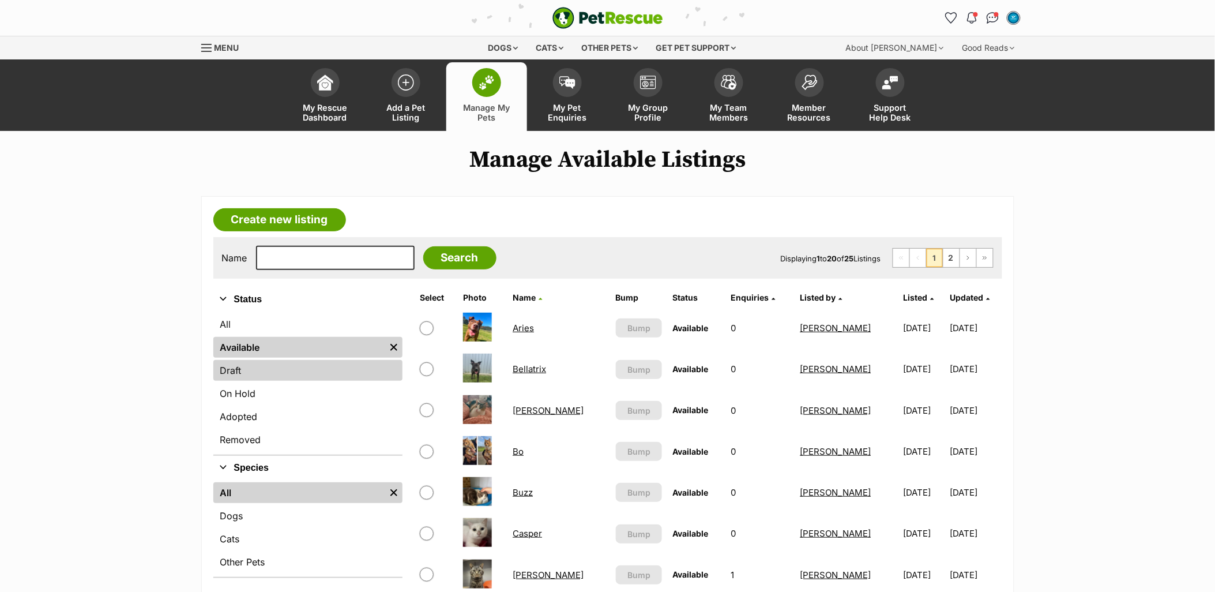
click at [257, 369] on link "Draft" at bounding box center [307, 370] width 189 height 21
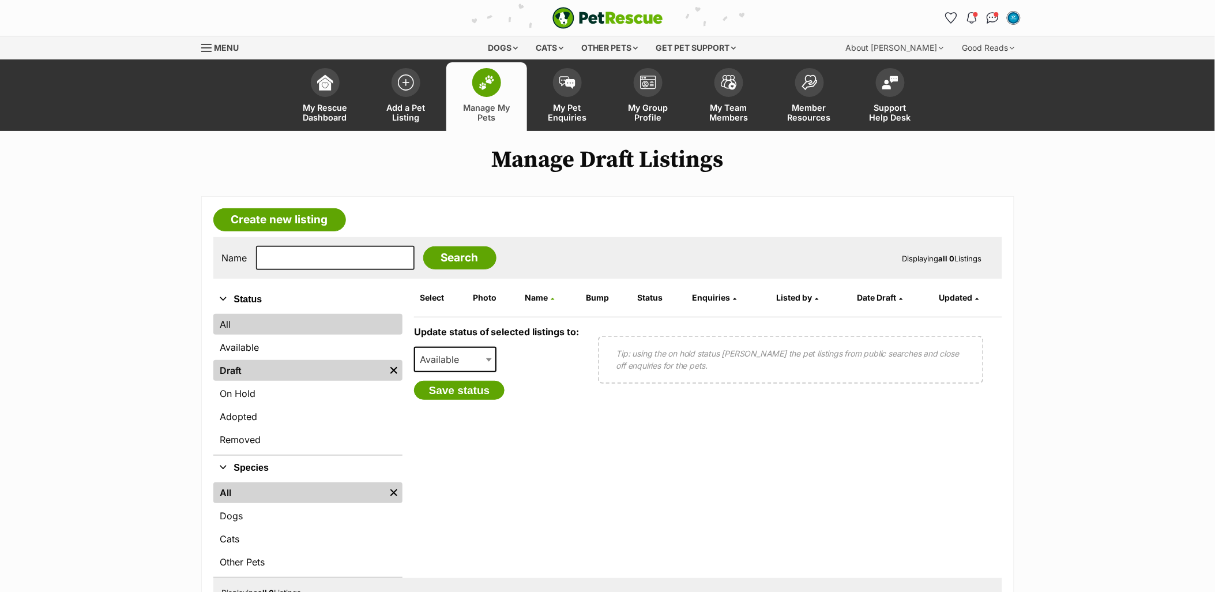
click at [264, 329] on link "All" at bounding box center [307, 324] width 189 height 21
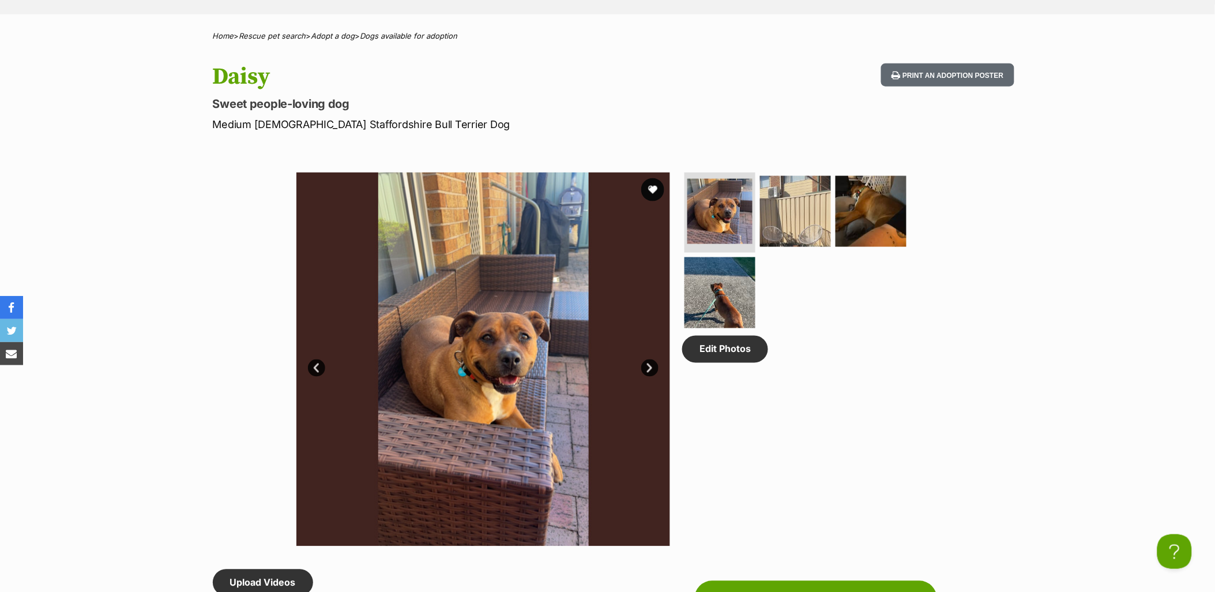
scroll to position [256, 0]
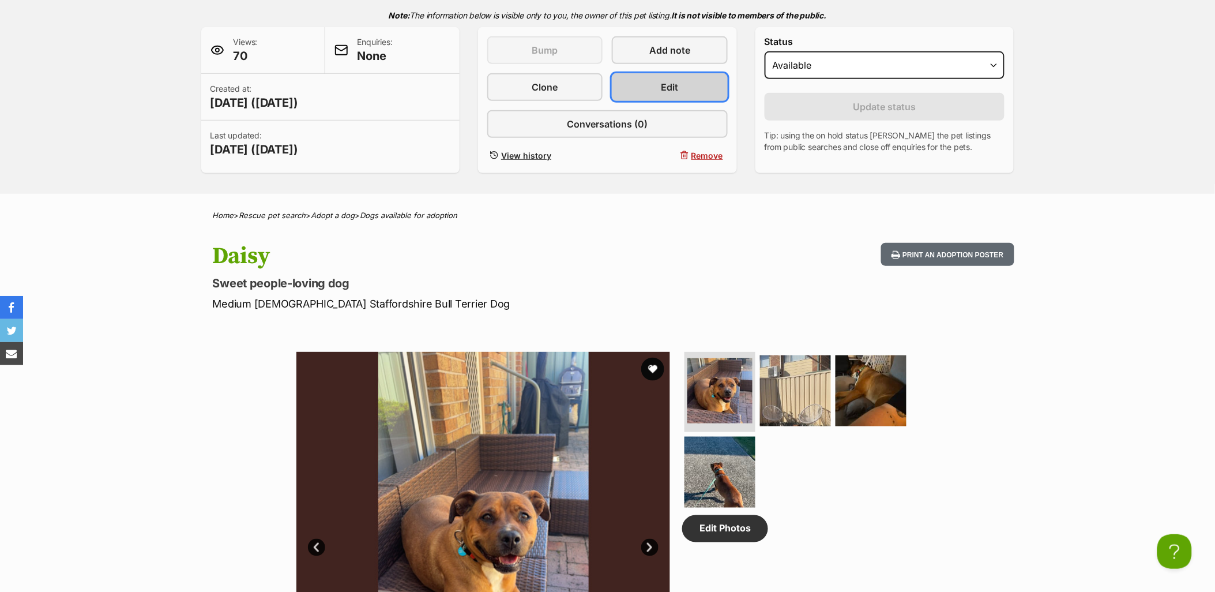
click at [688, 92] on link "Edit" at bounding box center [669, 87] width 115 height 28
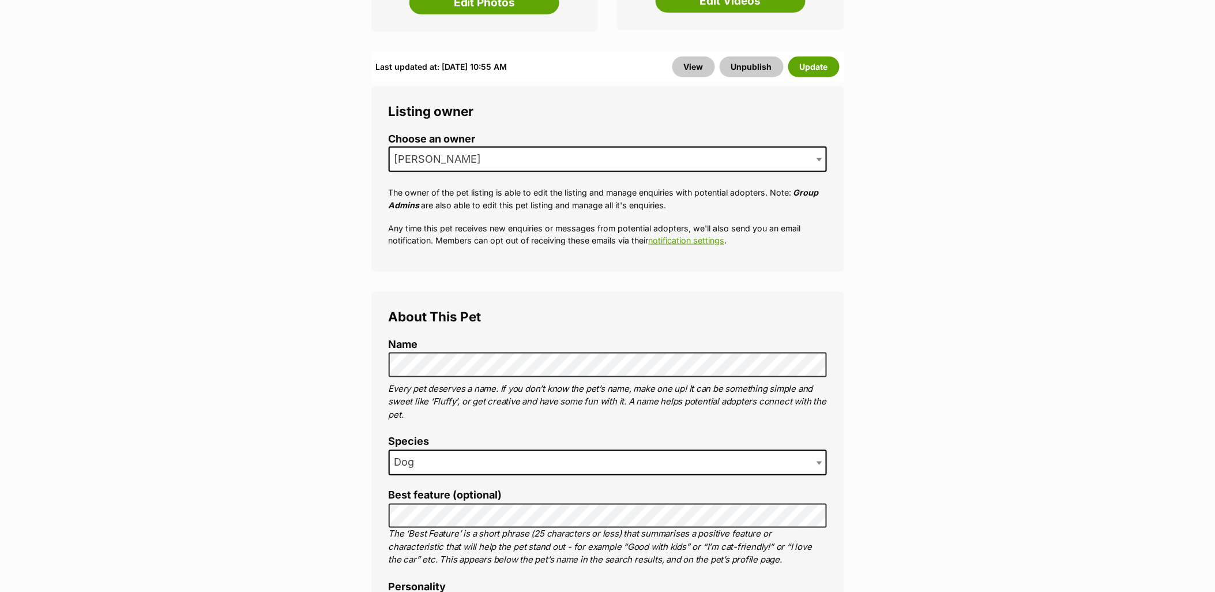
scroll to position [512, 0]
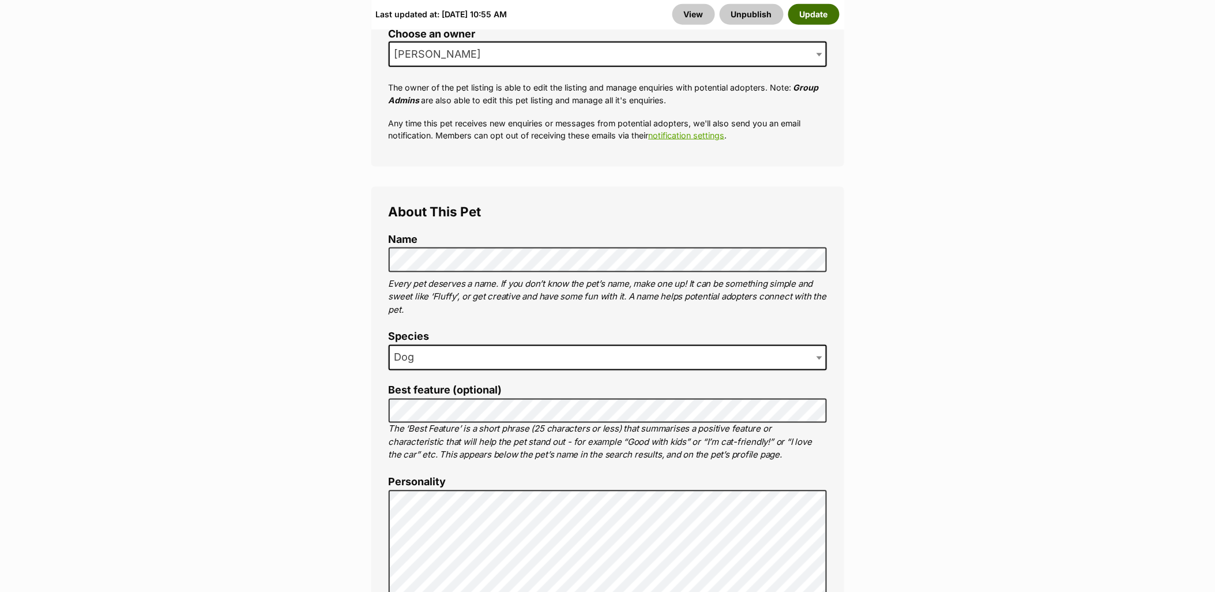
click at [804, 21] on button "Update" at bounding box center [813, 14] width 51 height 21
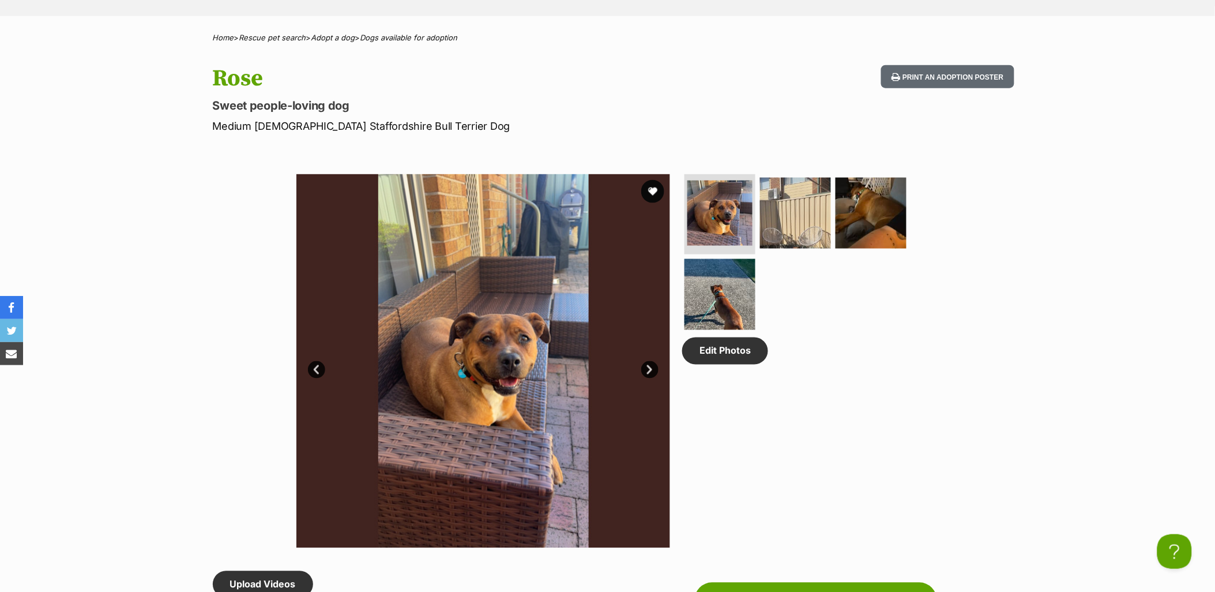
scroll to position [577, 0]
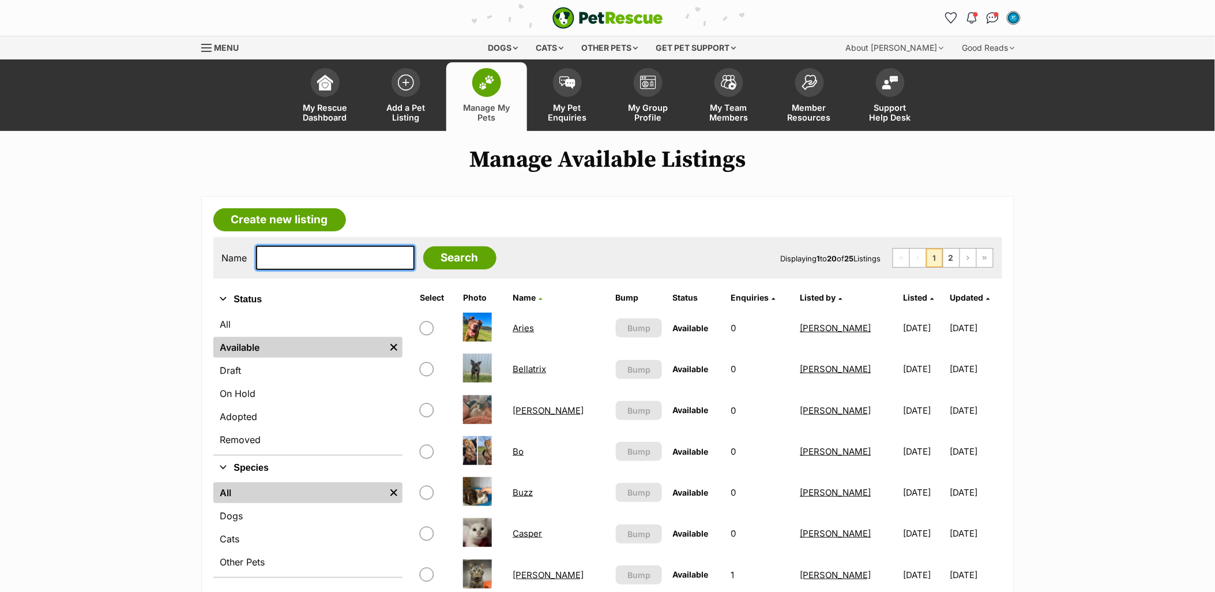
click at [314, 257] on input "text" at bounding box center [335, 258] width 159 height 24
type input "rose"
click at [423, 246] on input "Search" at bounding box center [459, 257] width 73 height 23
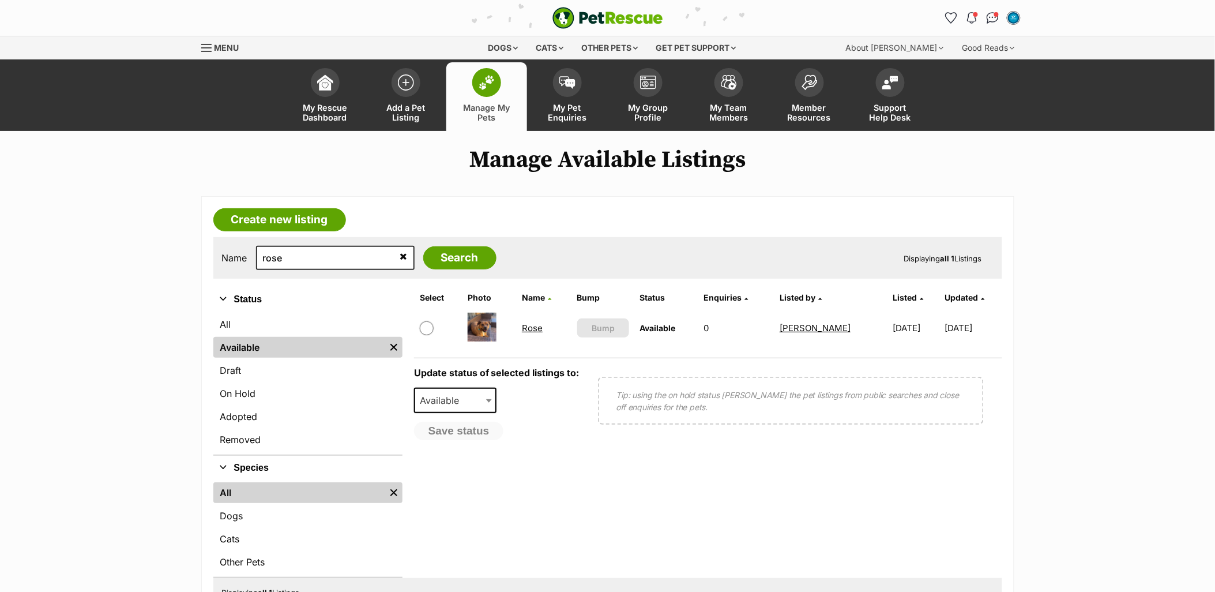
click at [327, 271] on div "Name rose Search Displaying all 1 Listings" at bounding box center [607, 258] width 789 height 42
click at [322, 255] on input "rose" at bounding box center [335, 258] width 159 height 24
type input "bella"
click at [423, 246] on input "Search" at bounding box center [459, 257] width 73 height 23
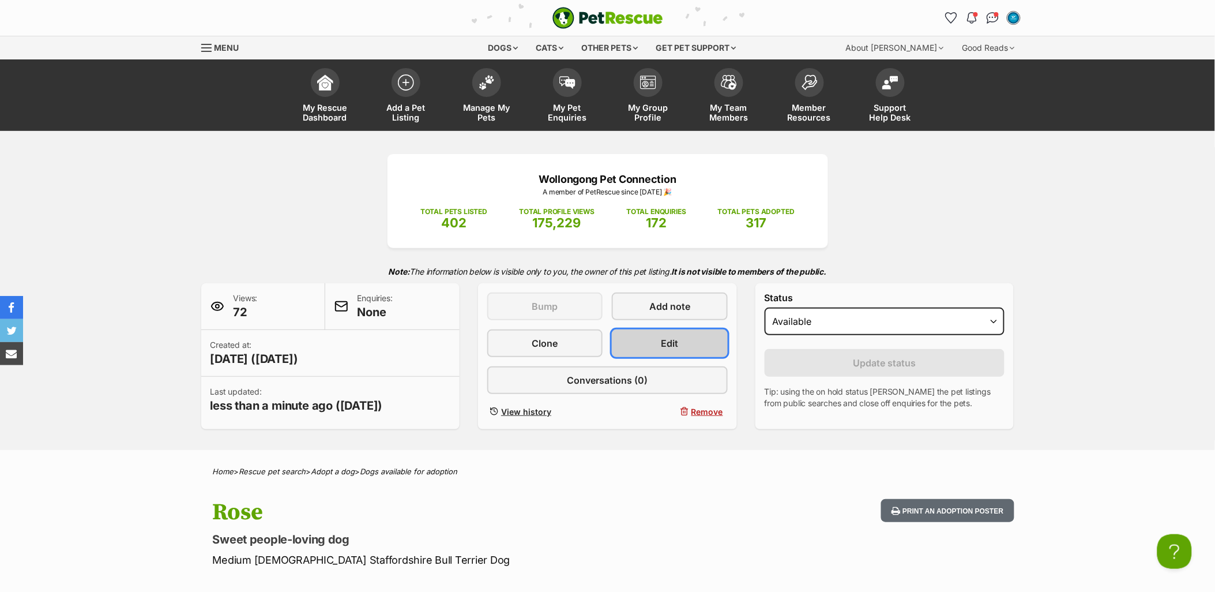
click at [682, 347] on link "Edit" at bounding box center [669, 343] width 115 height 28
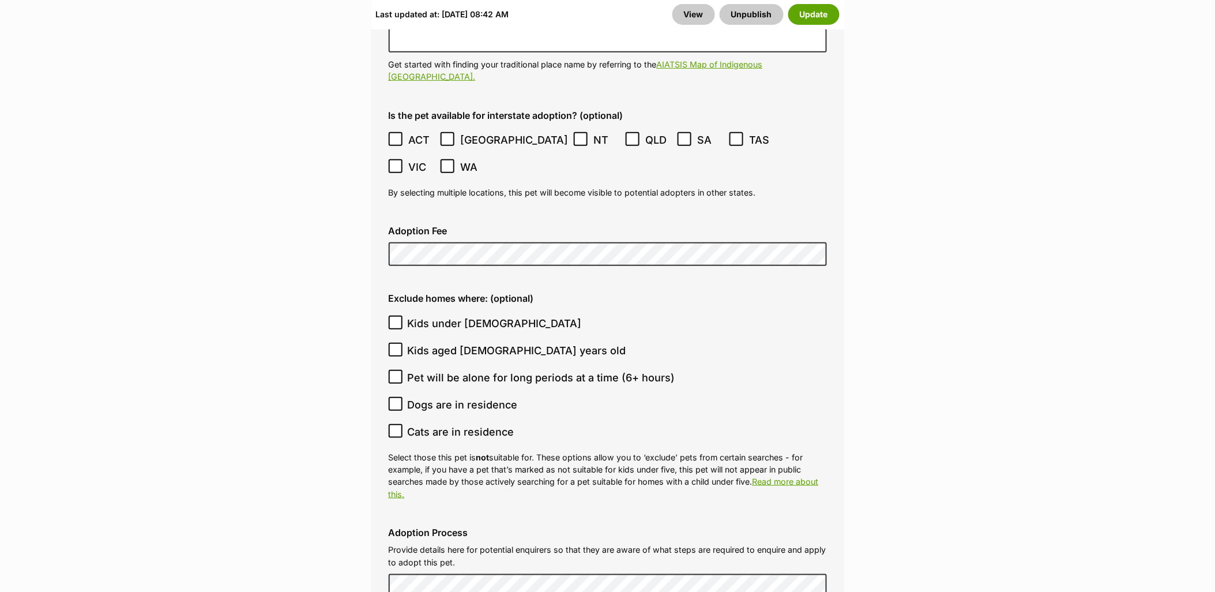
scroll to position [3272, 0]
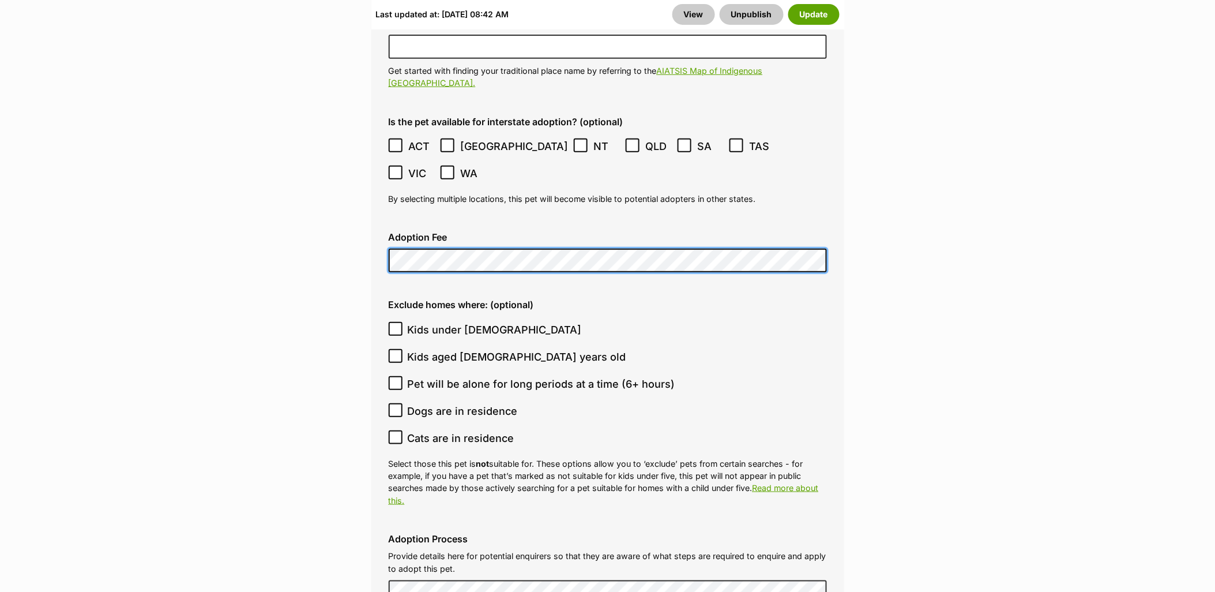
click at [380, 223] on div "Adoption Fee" at bounding box center [608, 252] width 457 height 59
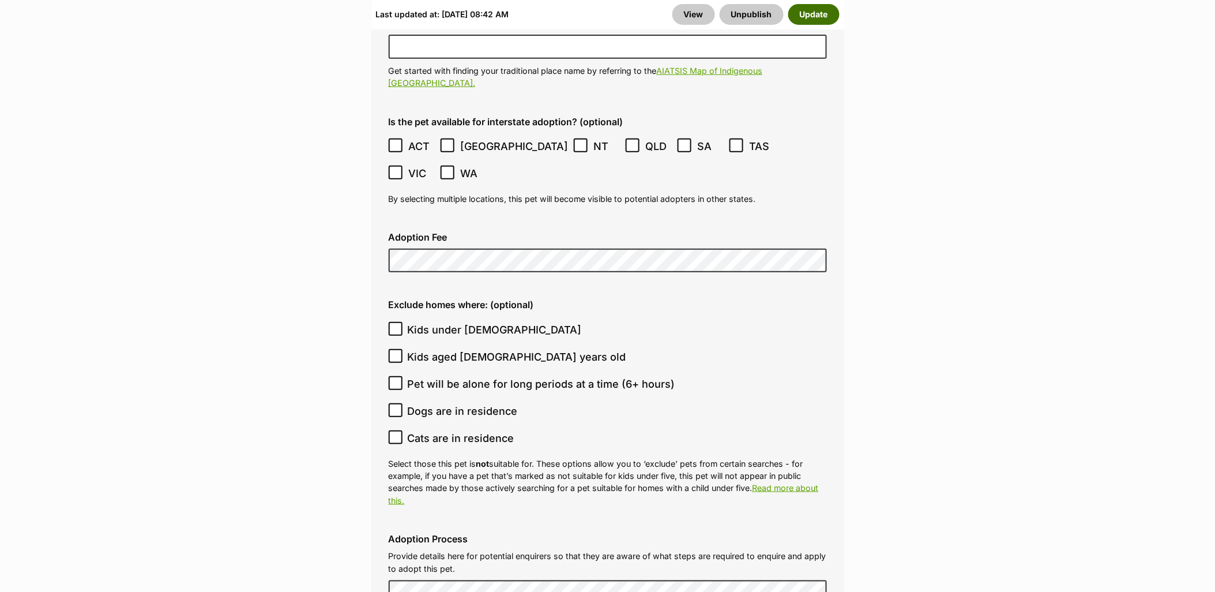
drag, startPoint x: 810, startPoint y: 10, endPoint x: 754, endPoint y: 26, distance: 58.2
click at [810, 10] on button "Update" at bounding box center [813, 14] width 51 height 21
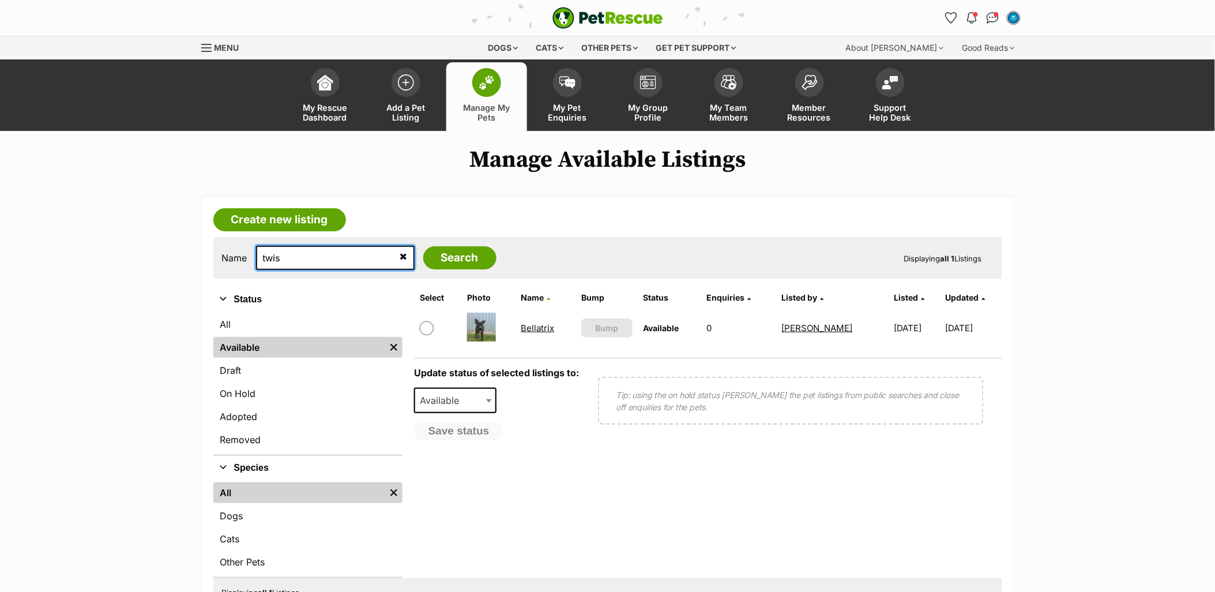
type input "twis"
click at [423, 246] on input "Search" at bounding box center [459, 257] width 73 height 23
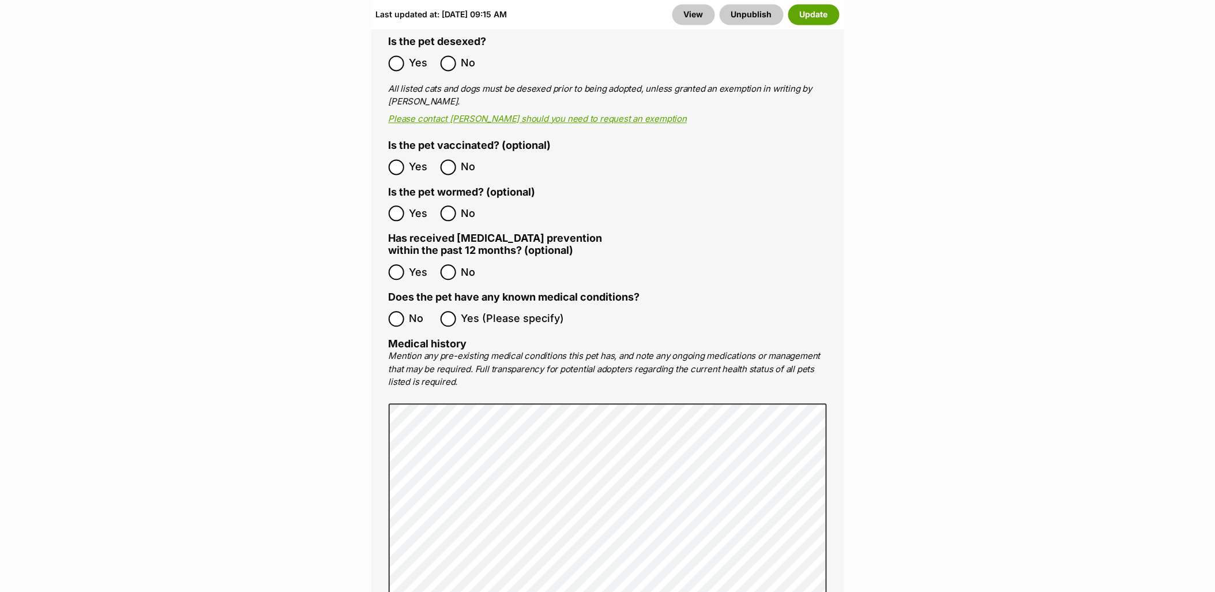
scroll to position [3018, 0]
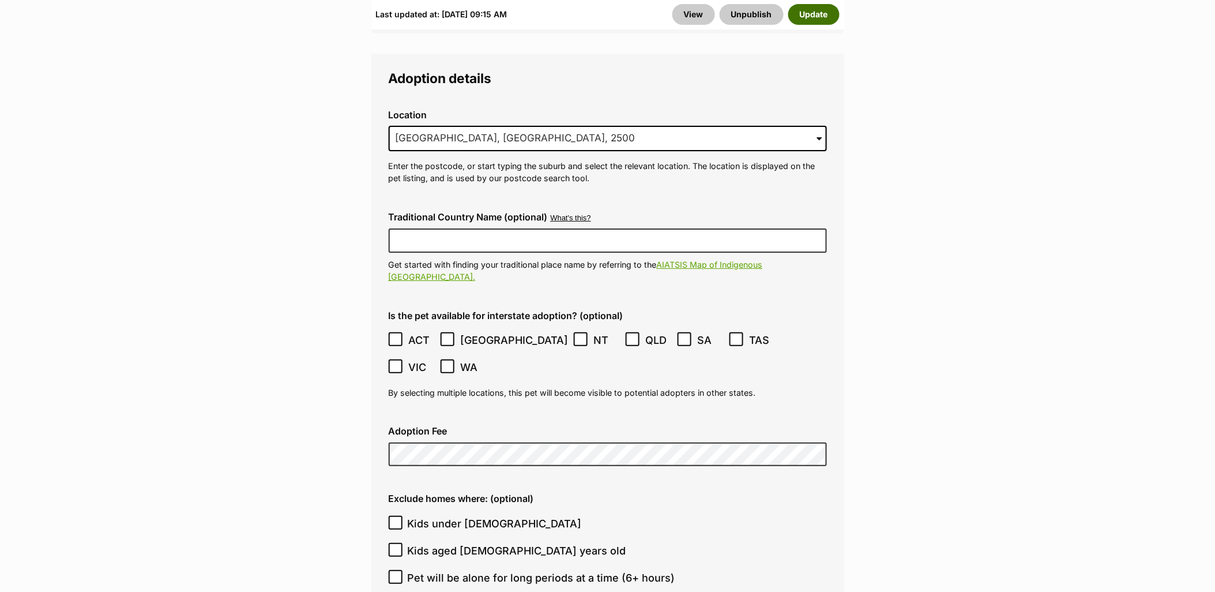
click at [832, 15] on button "Update" at bounding box center [813, 14] width 51 height 21
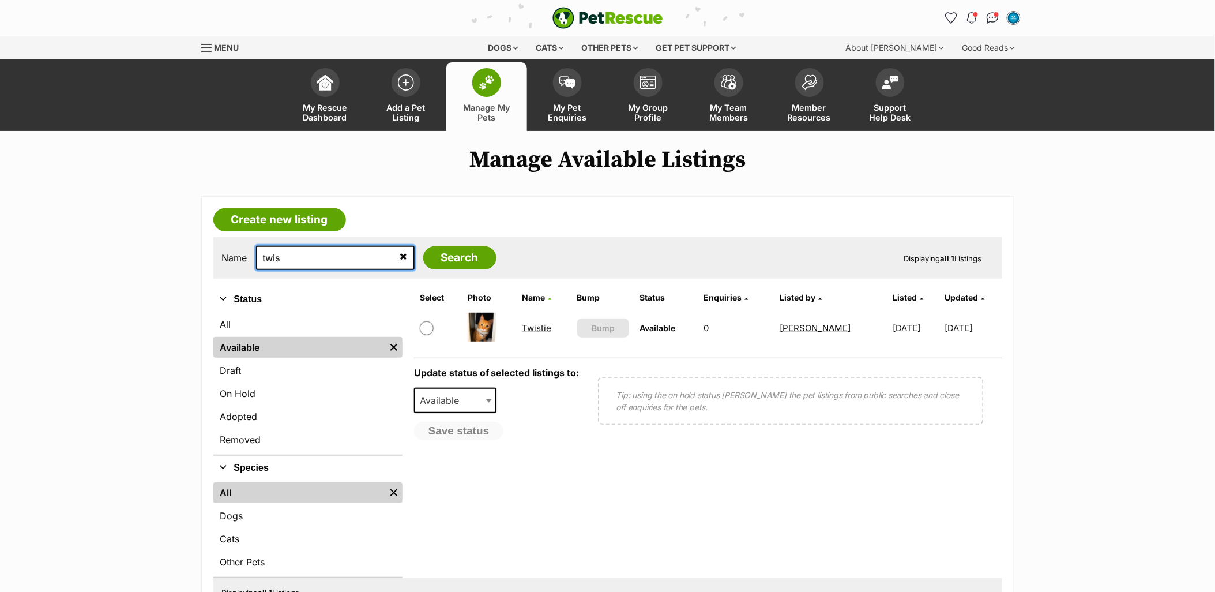
drag, startPoint x: 310, startPoint y: 258, endPoint x: 224, endPoint y: 264, distance: 86.1
click at [224, 264] on div "Name twis Search" at bounding box center [359, 258] width 275 height 24
type input "winston"
click at [423, 246] on input "Search" at bounding box center [459, 257] width 73 height 23
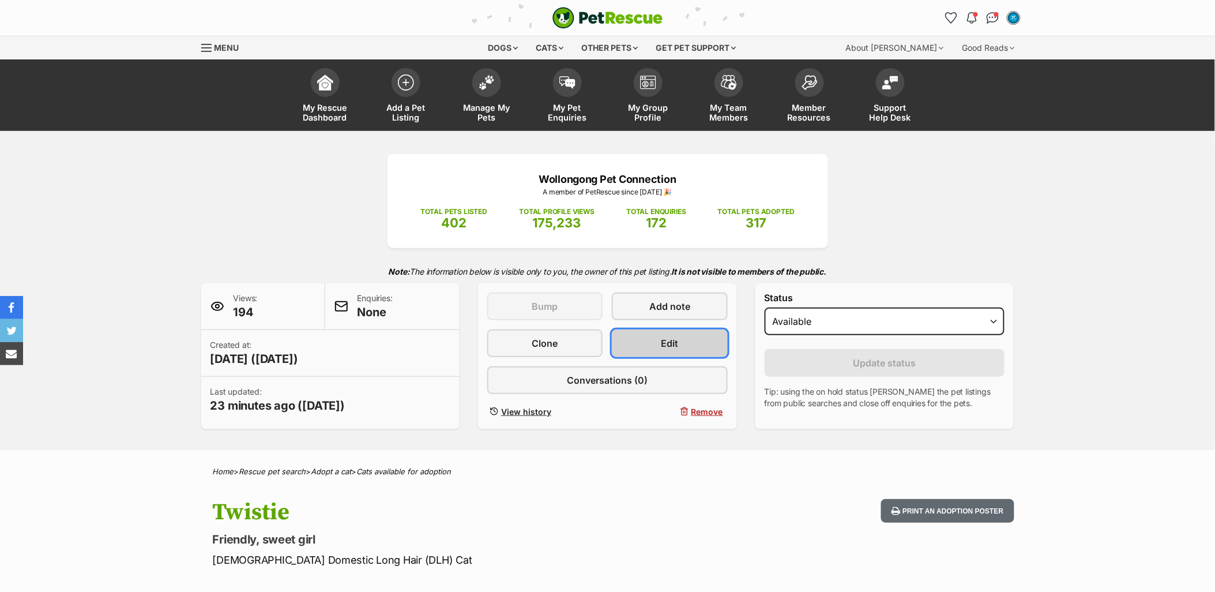
click at [688, 335] on link "Edit" at bounding box center [669, 343] width 115 height 28
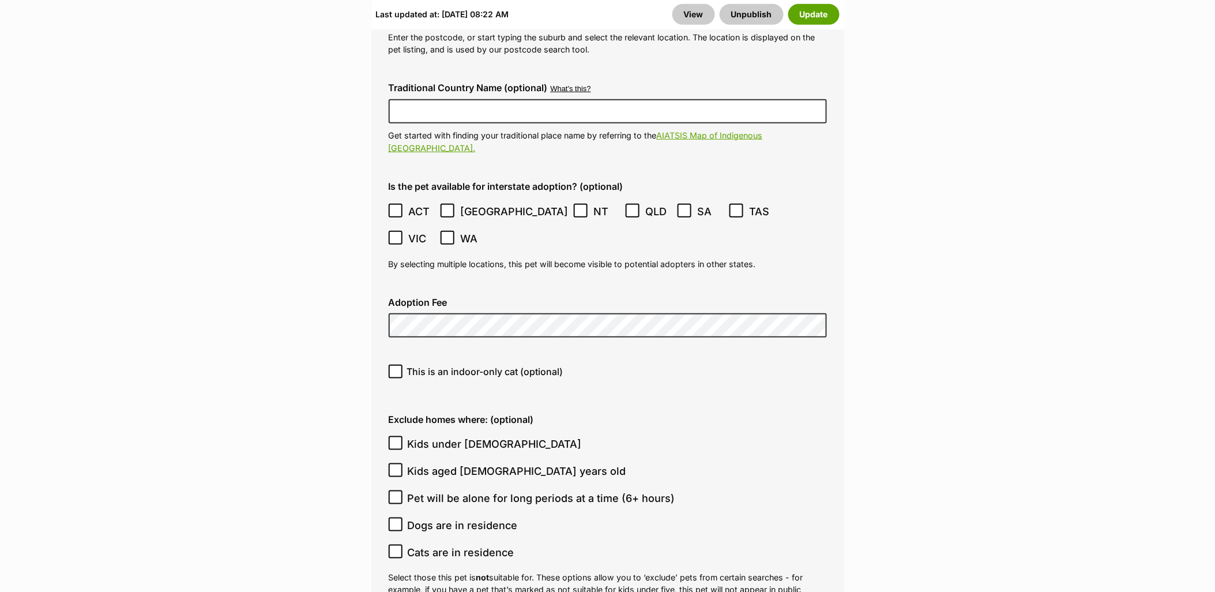
scroll to position [3127, 0]
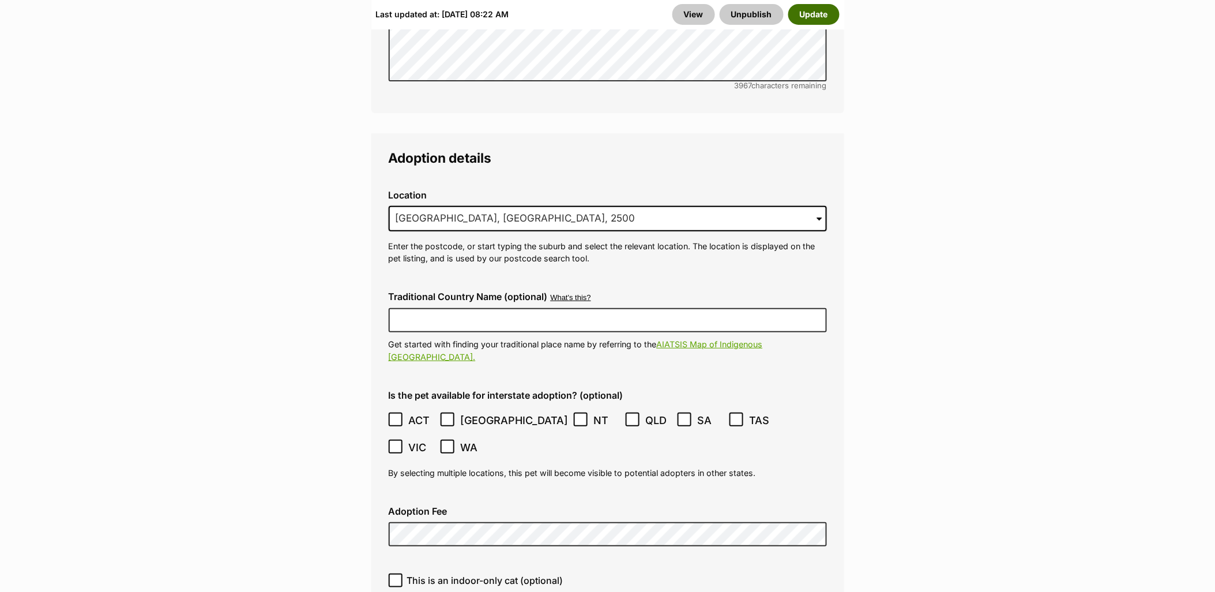
click at [799, 8] on button "Update" at bounding box center [813, 14] width 51 height 21
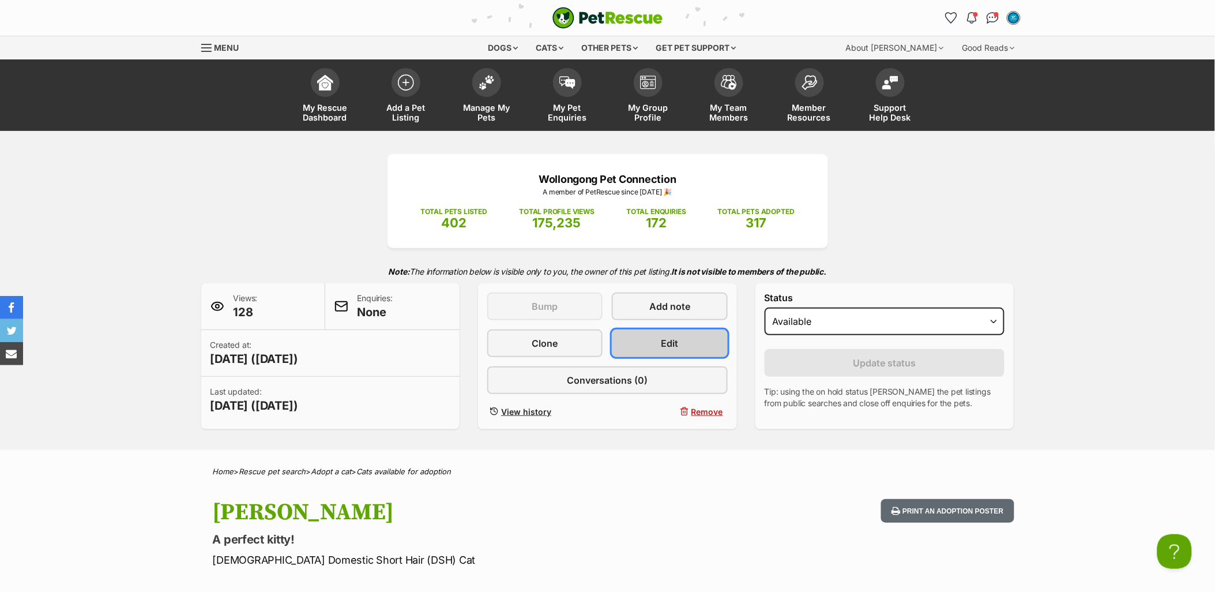
click at [690, 333] on link "Edit" at bounding box center [669, 343] width 115 height 28
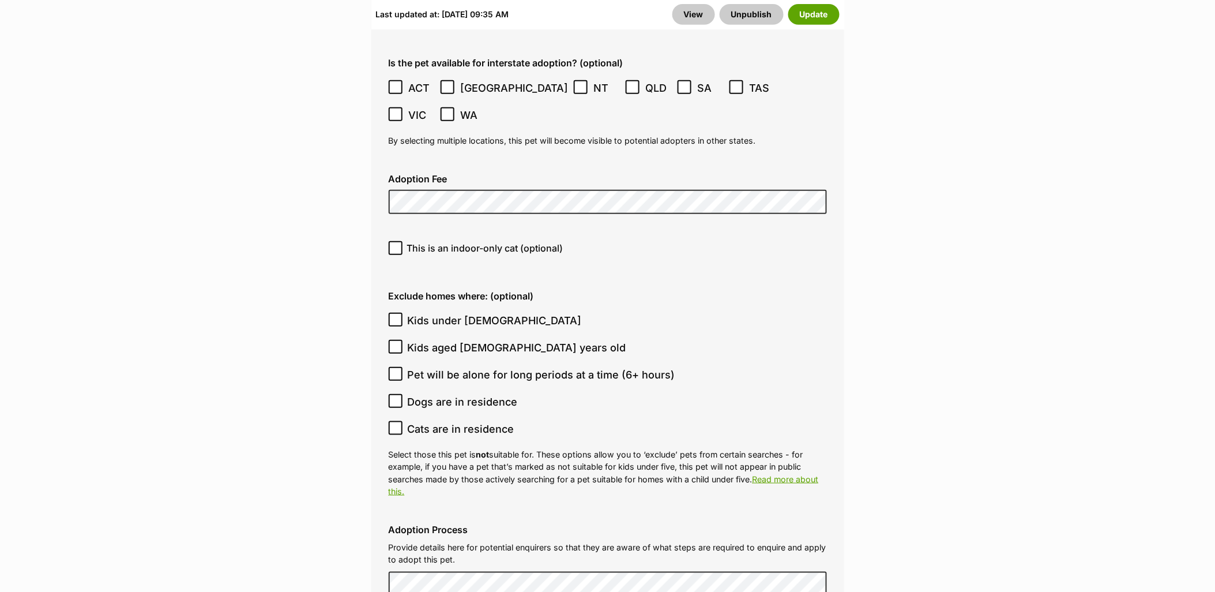
scroll to position [2964, 0]
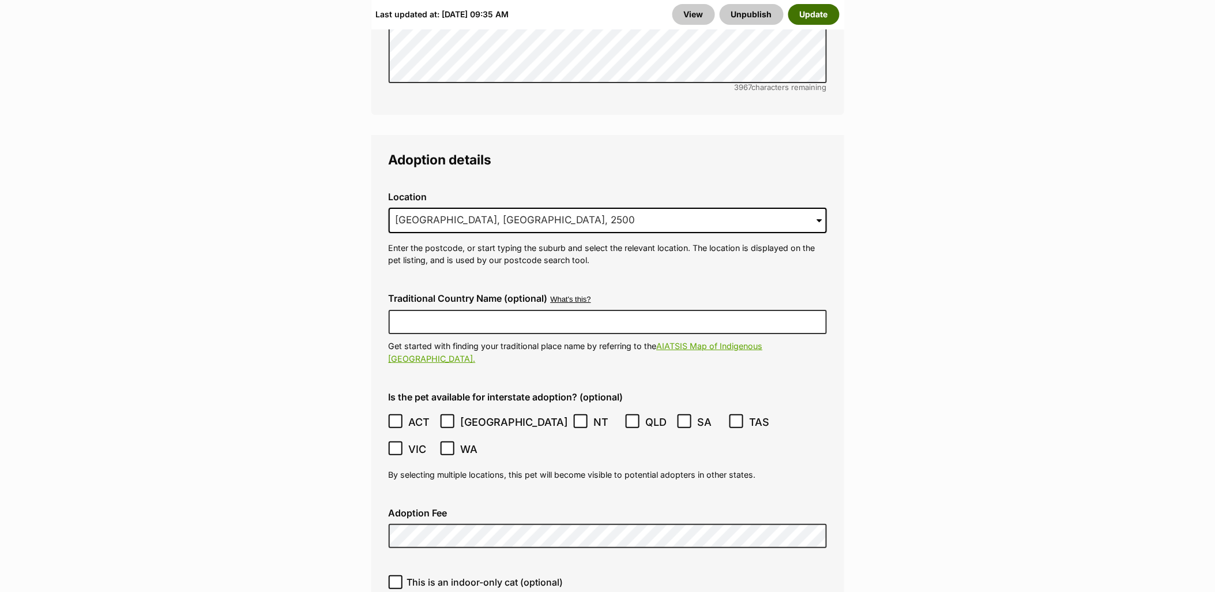
click at [826, 18] on button "Update" at bounding box center [813, 14] width 51 height 21
